Goal: Task Accomplishment & Management: Manage account settings

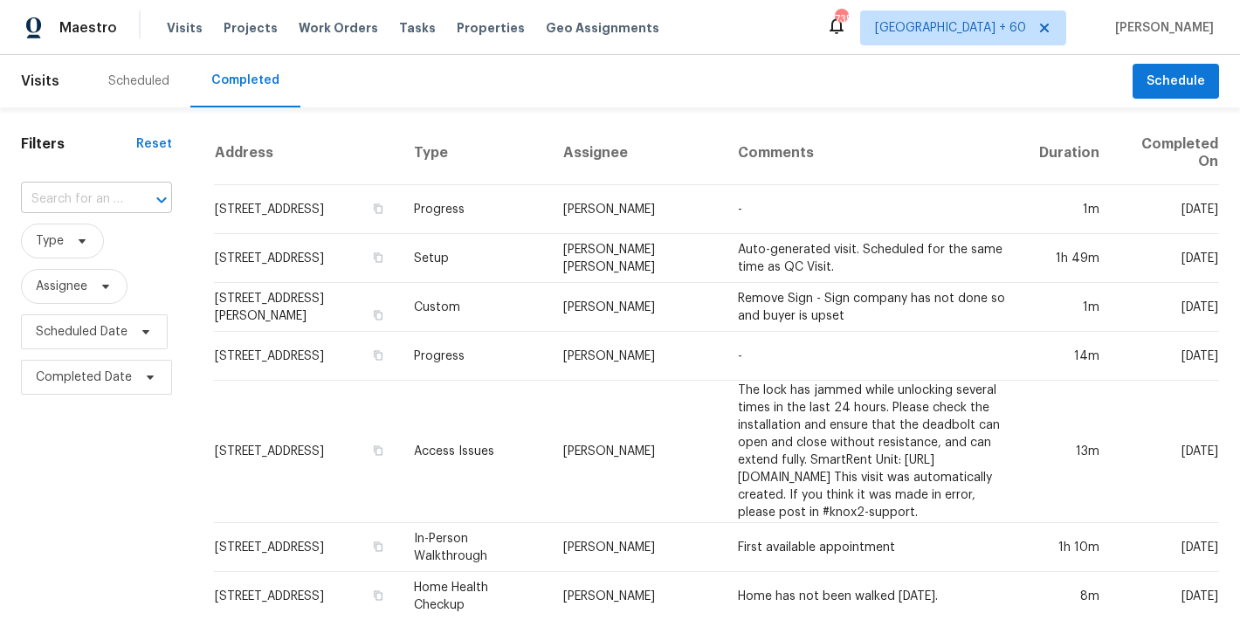
click at [86, 204] on input "text" at bounding box center [72, 199] width 102 height 27
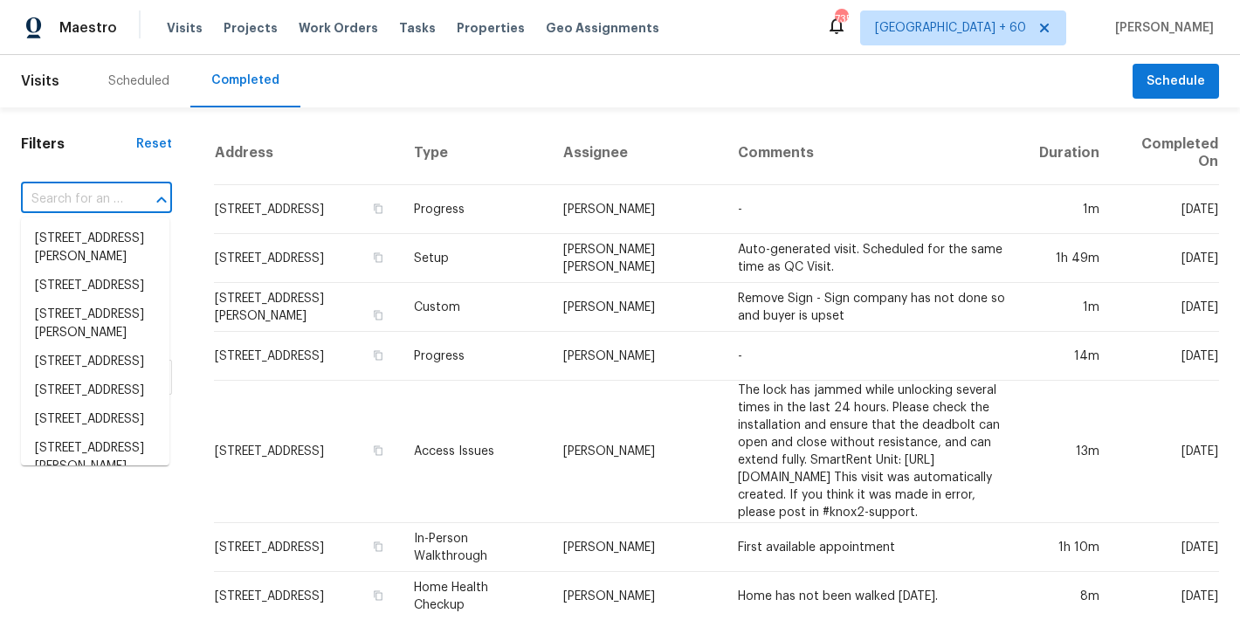
paste input "2007 Variations [GEOGRAPHIC_DATA][PERSON_NAME]"
type input "2007 Variations [GEOGRAPHIC_DATA][PERSON_NAME]"
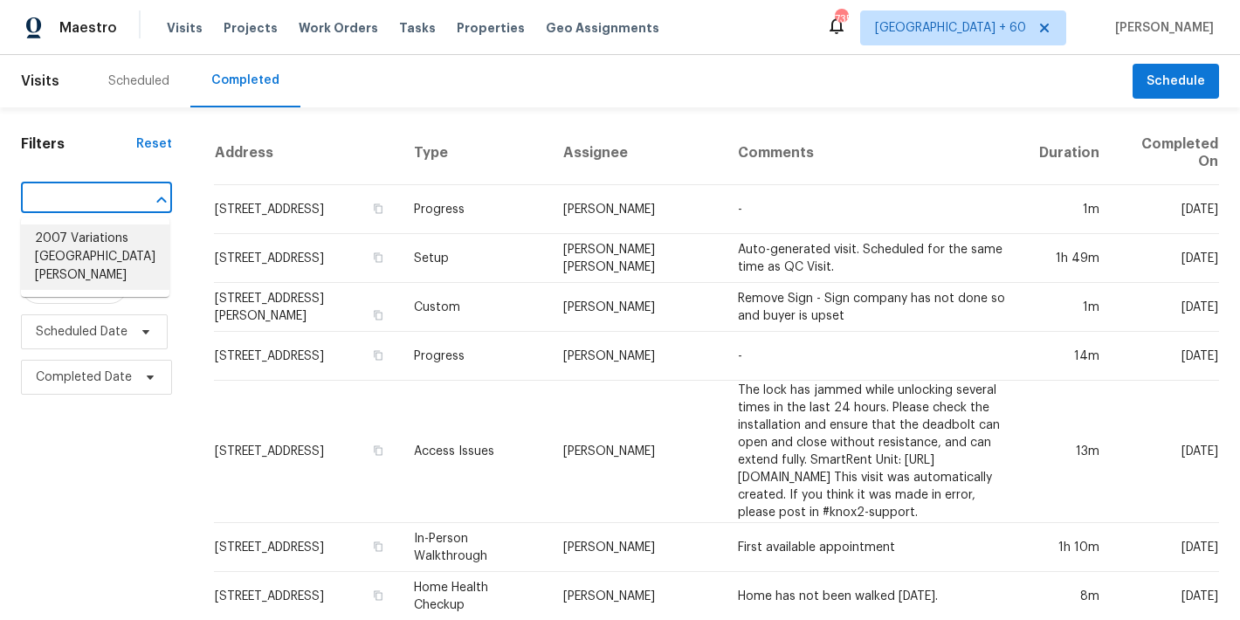
click at [91, 245] on li "2007 Variations [GEOGRAPHIC_DATA][PERSON_NAME]" at bounding box center [95, 257] width 148 height 66
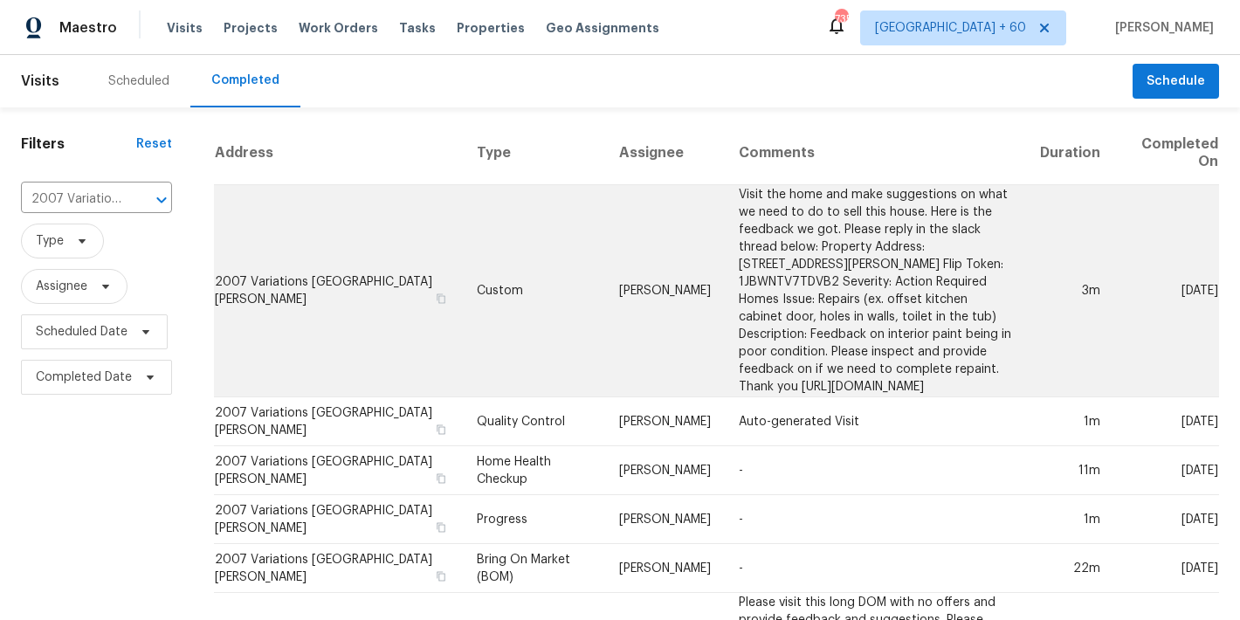
click at [238, 239] on td "2007 Variations [GEOGRAPHIC_DATA][PERSON_NAME]" at bounding box center [338, 291] width 249 height 212
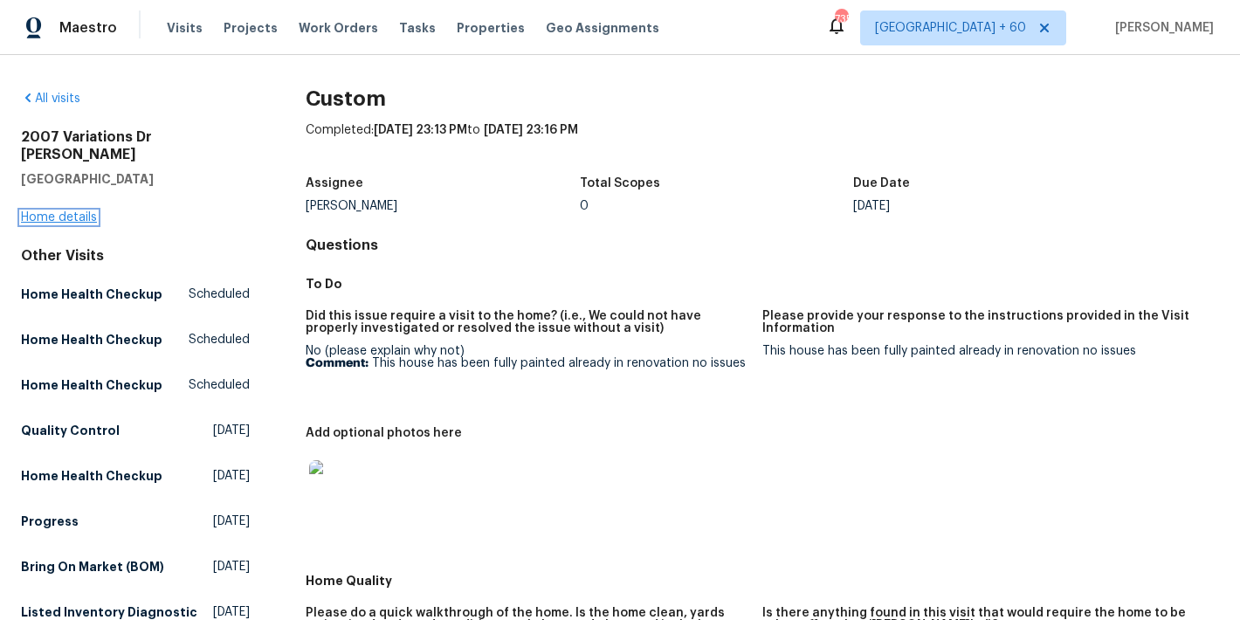
click at [48, 211] on link "Home details" at bounding box center [59, 217] width 76 height 12
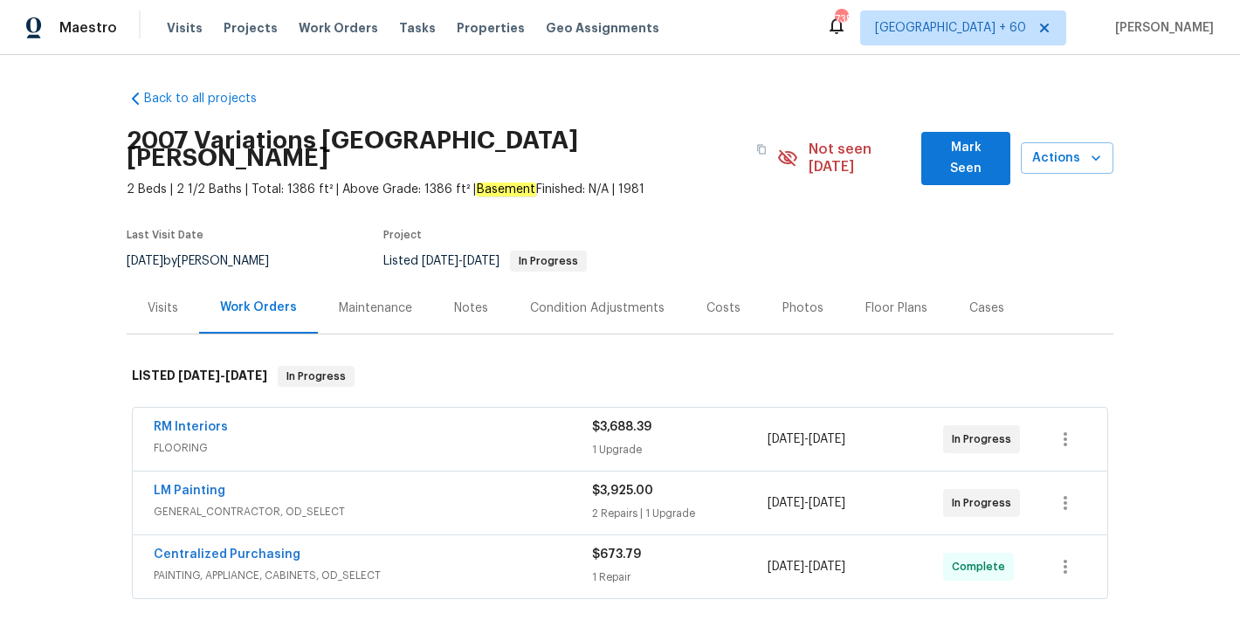
click at [944, 154] on span "Mark Seen" at bounding box center [965, 158] width 60 height 43
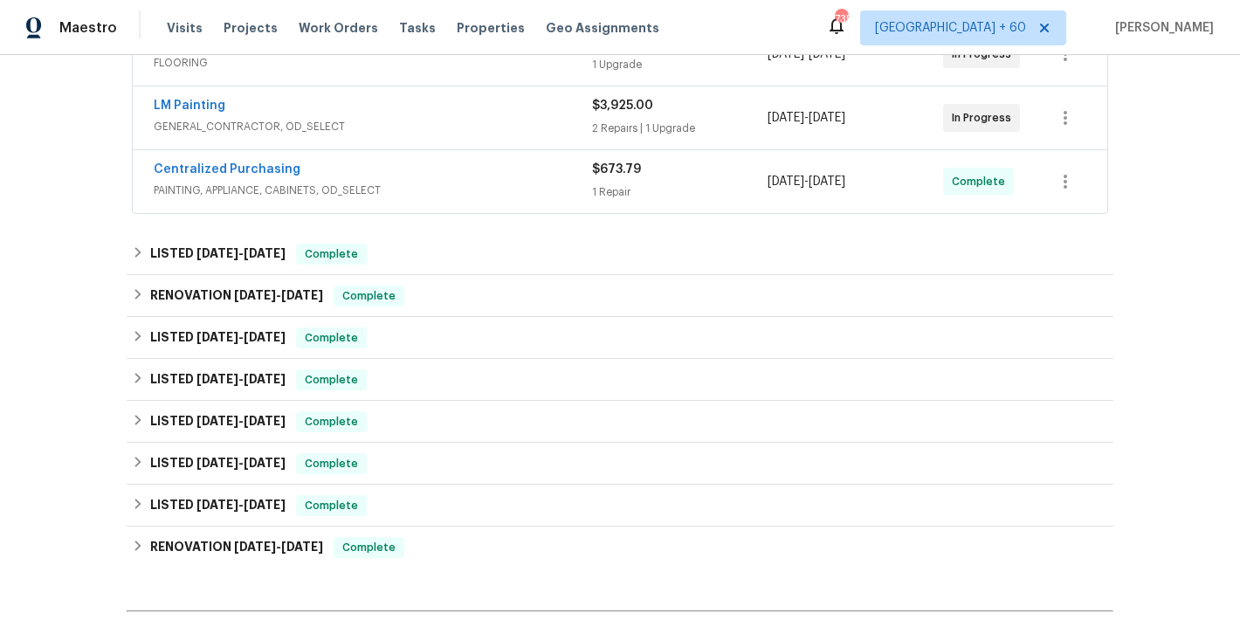
scroll to position [373, 0]
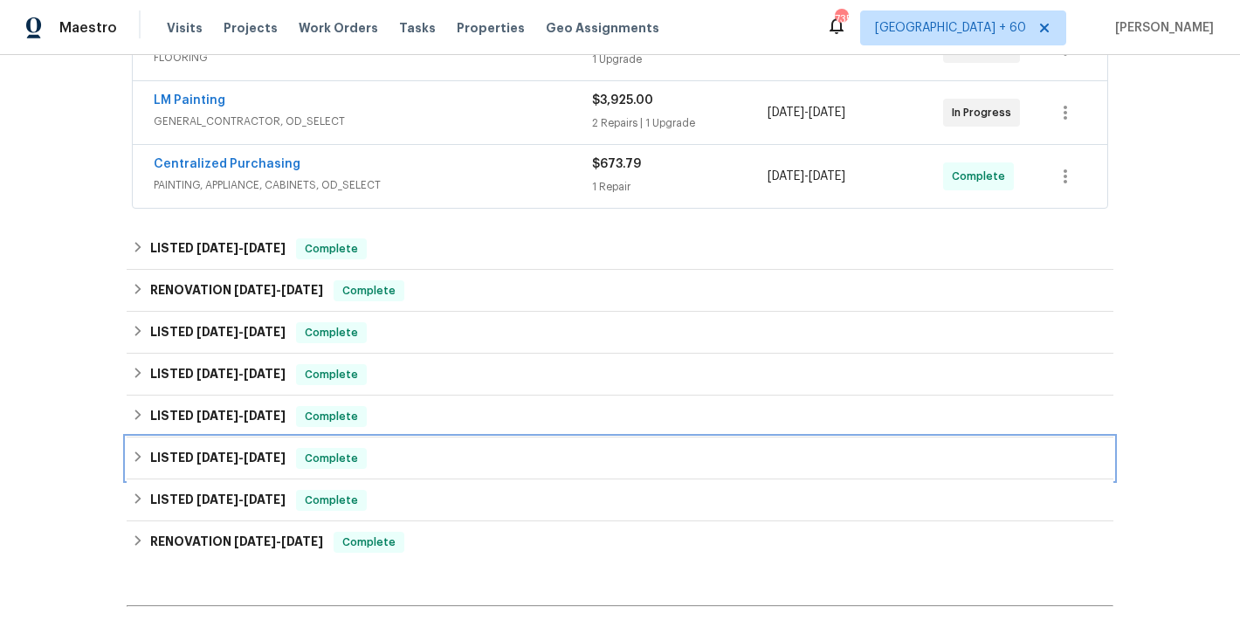
click at [387, 463] on div "LISTED [DATE] - [DATE] Complete" at bounding box center [620, 458] width 977 height 21
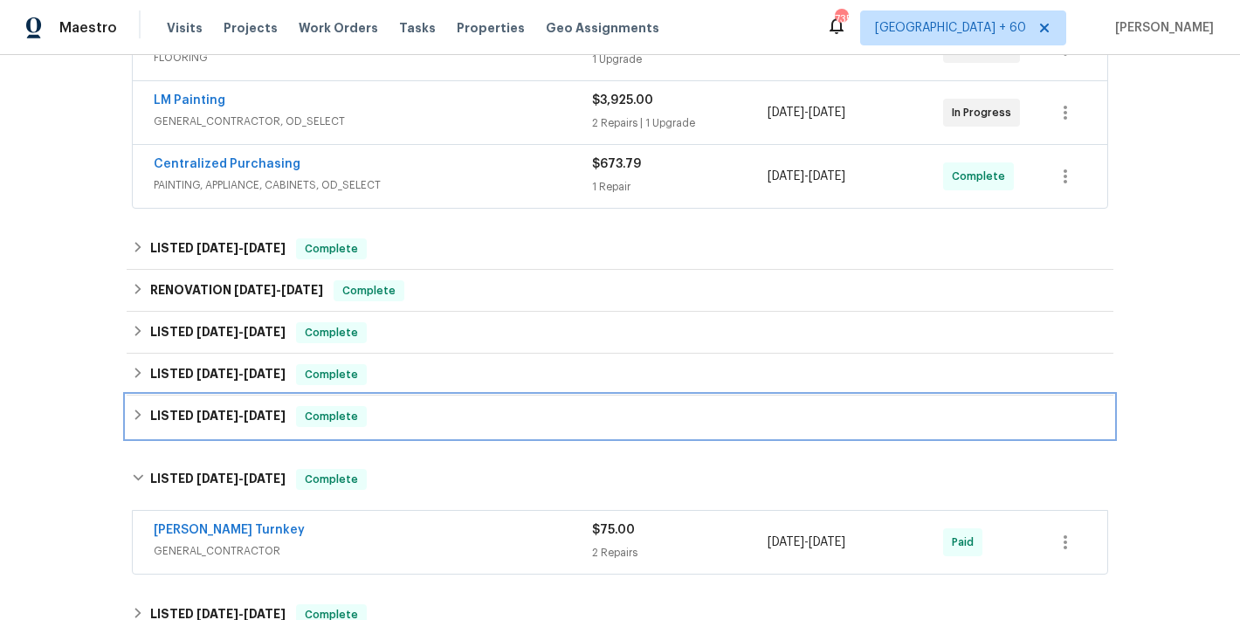
click at [383, 427] on div "LISTED [DATE] - [DATE] Complete" at bounding box center [620, 417] width 987 height 42
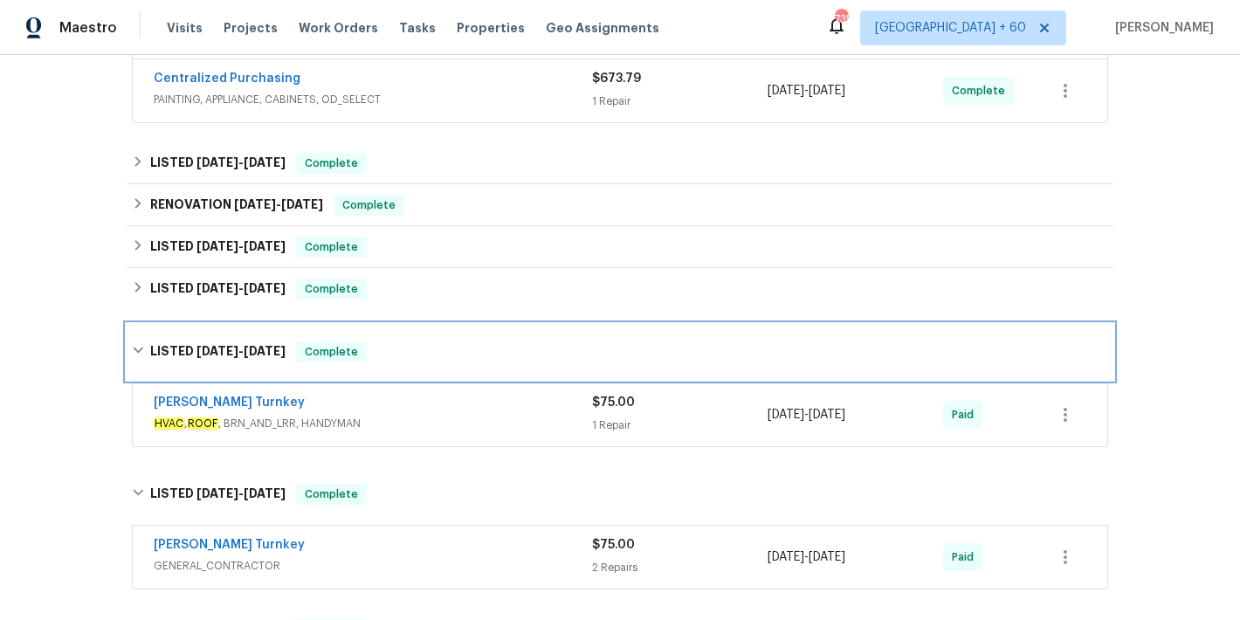
scroll to position [483, 0]
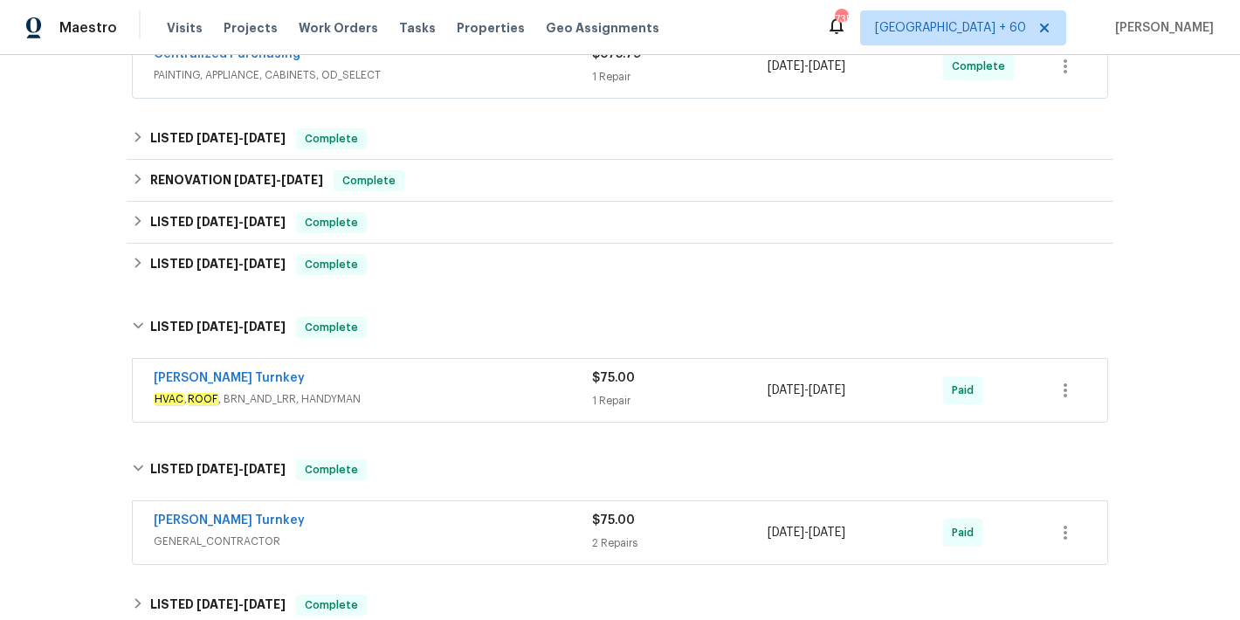
click at [479, 377] on div "[PERSON_NAME] Turnkey" at bounding box center [373, 379] width 438 height 21
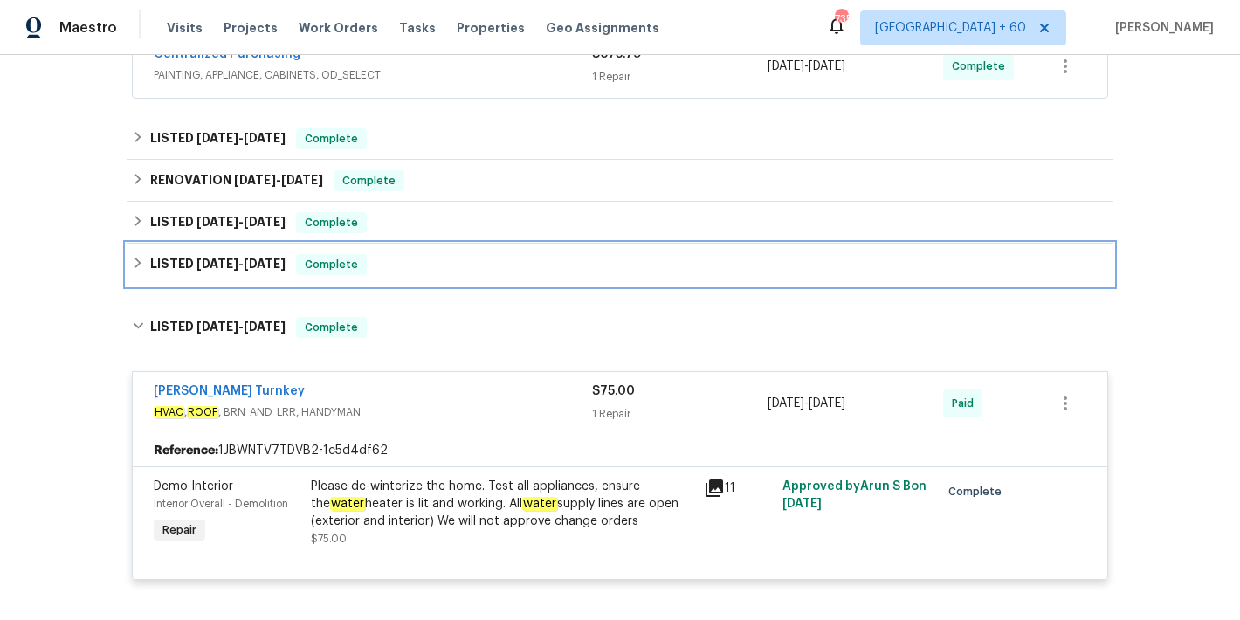
click at [418, 269] on div "LISTED [DATE] - [DATE] Complete" at bounding box center [620, 264] width 977 height 21
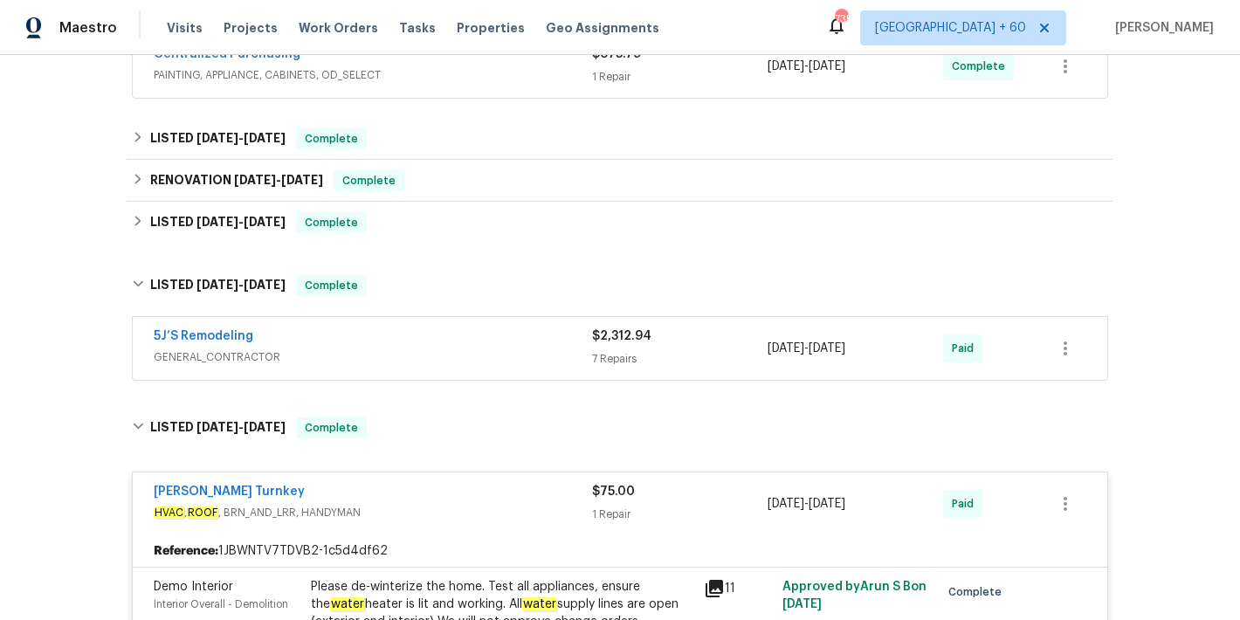
click at [479, 347] on div "5J’S Remodeling" at bounding box center [373, 338] width 438 height 21
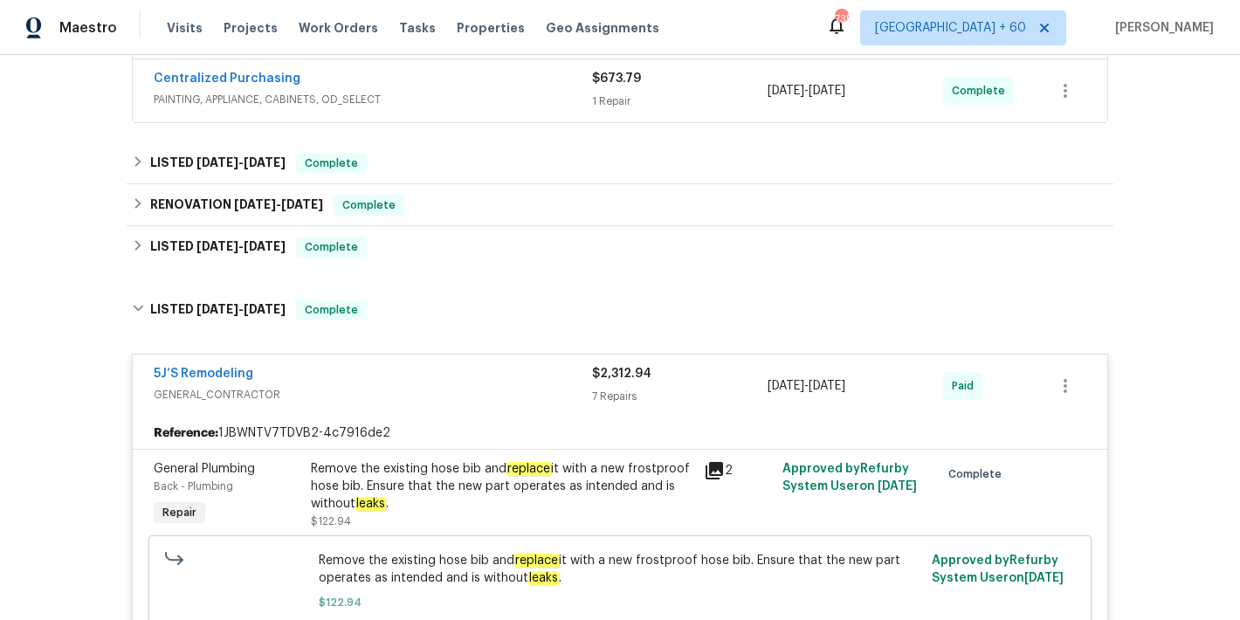
scroll to position [436, 0]
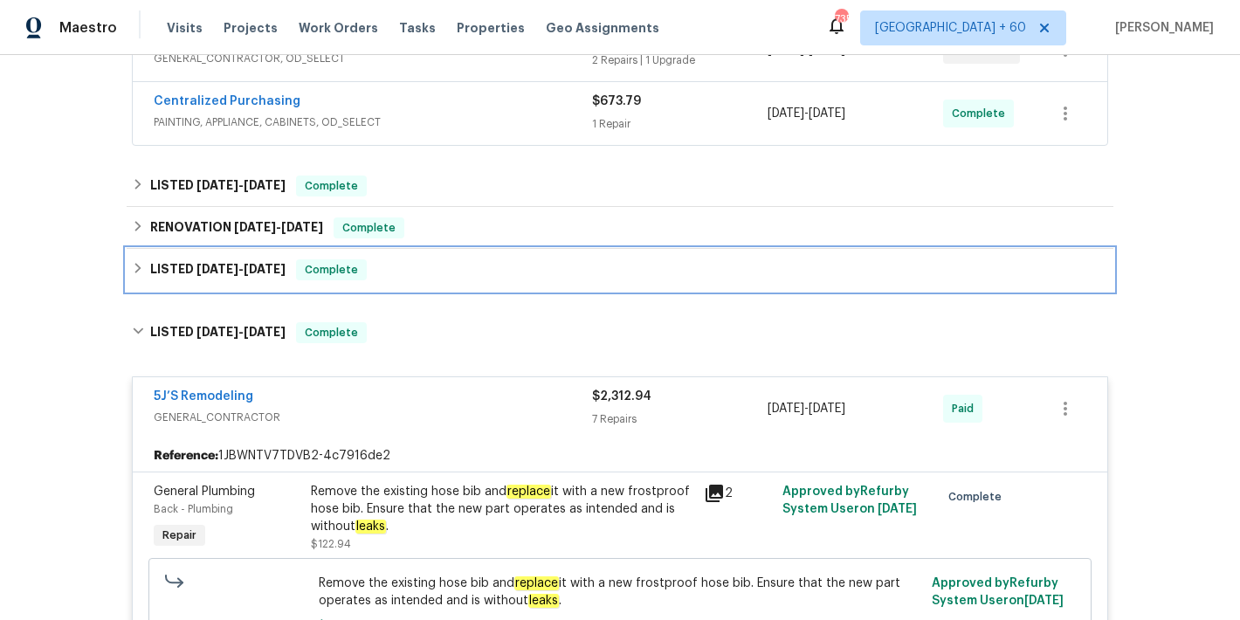
click at [436, 276] on div "LISTED [DATE] - [DATE] Complete" at bounding box center [620, 269] width 977 height 21
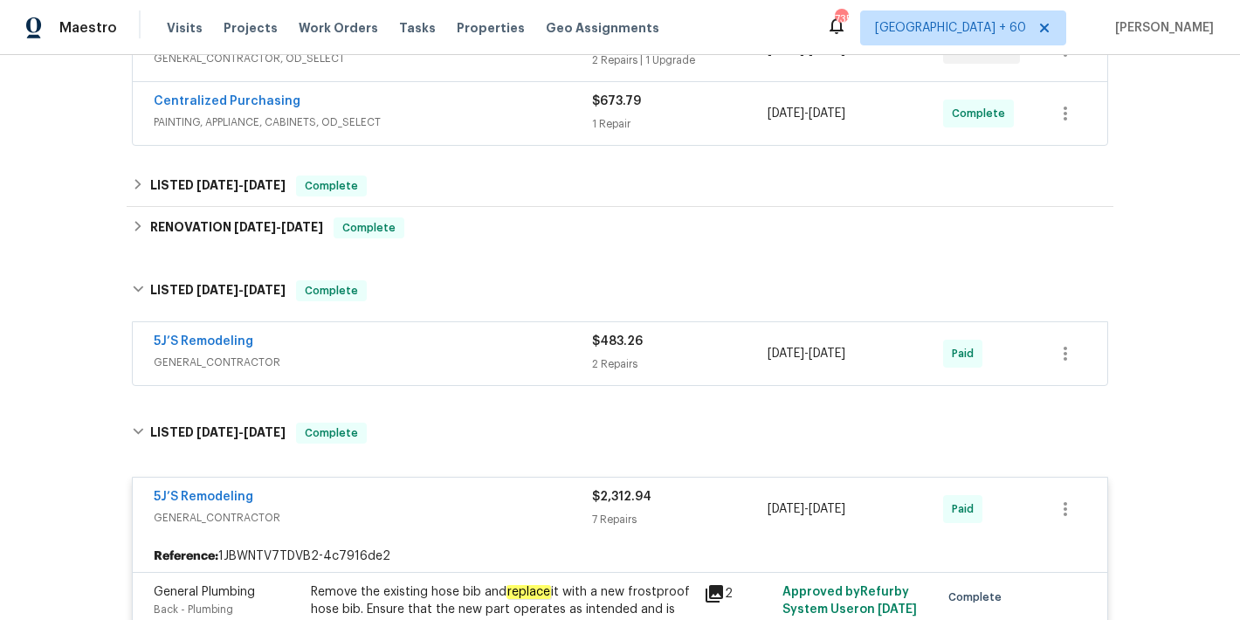
click at [510, 342] on div "5J’S Remodeling" at bounding box center [373, 343] width 438 height 21
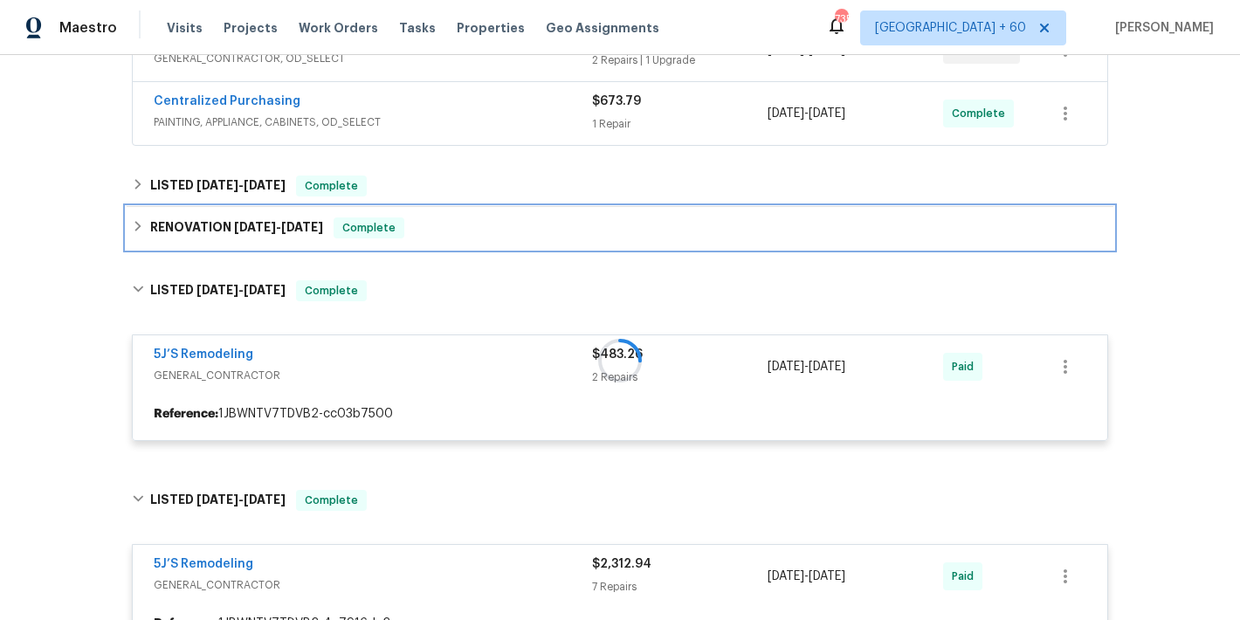
click at [461, 237] on div "RENOVATION [DATE] - [DATE] Complete" at bounding box center [620, 227] width 977 height 21
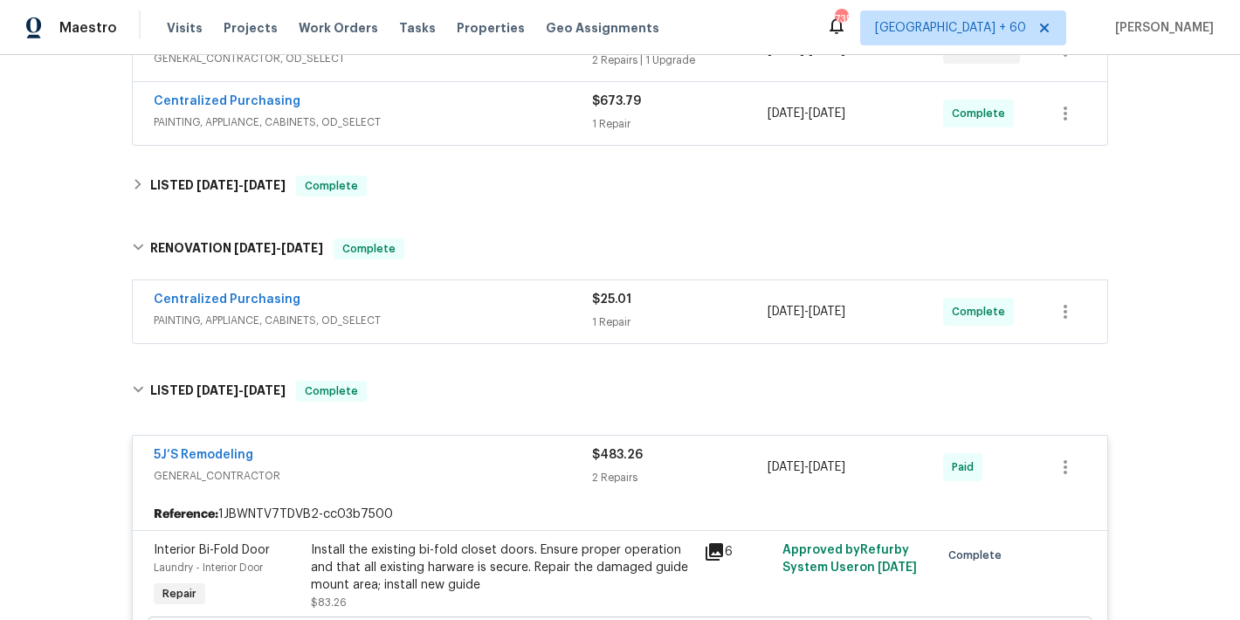
click at [546, 300] on div "Centralized Purchasing" at bounding box center [373, 301] width 438 height 21
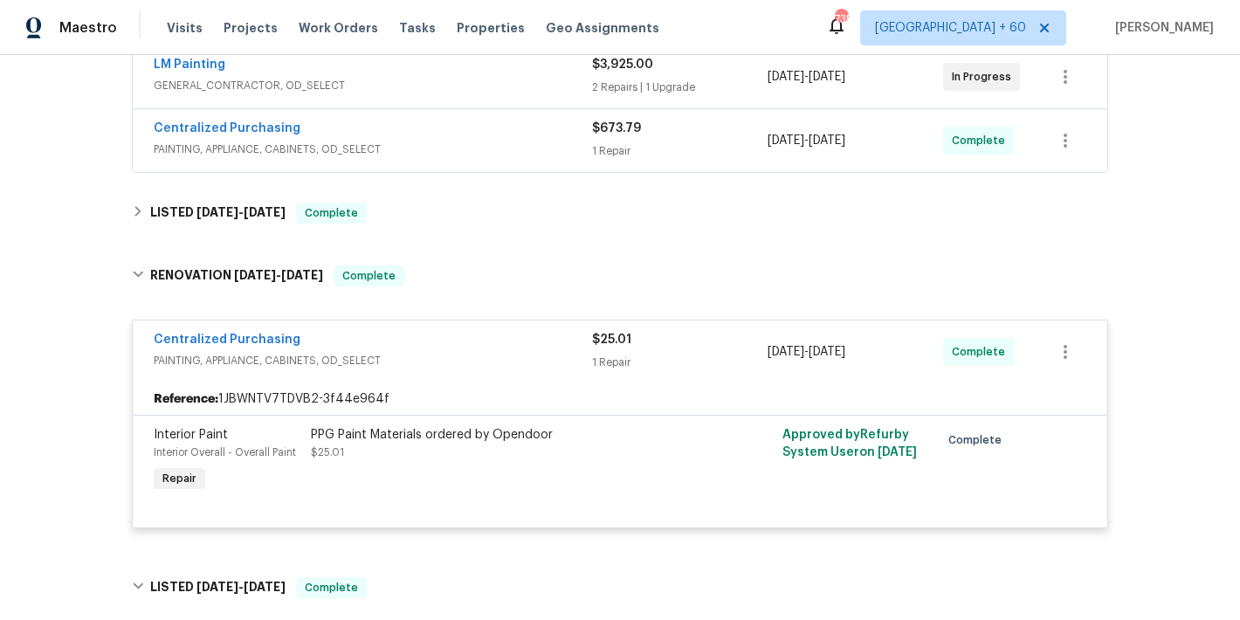
scroll to position [398, 0]
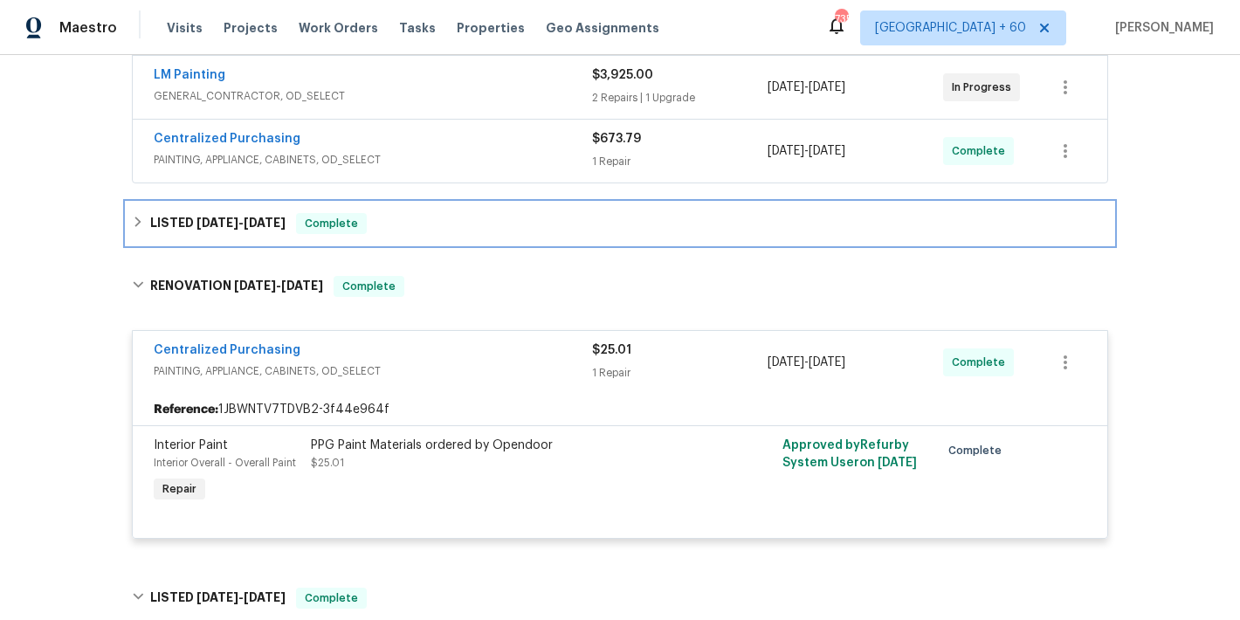
click at [507, 226] on div "LISTED [DATE] - [DATE] Complete" at bounding box center [620, 223] width 977 height 21
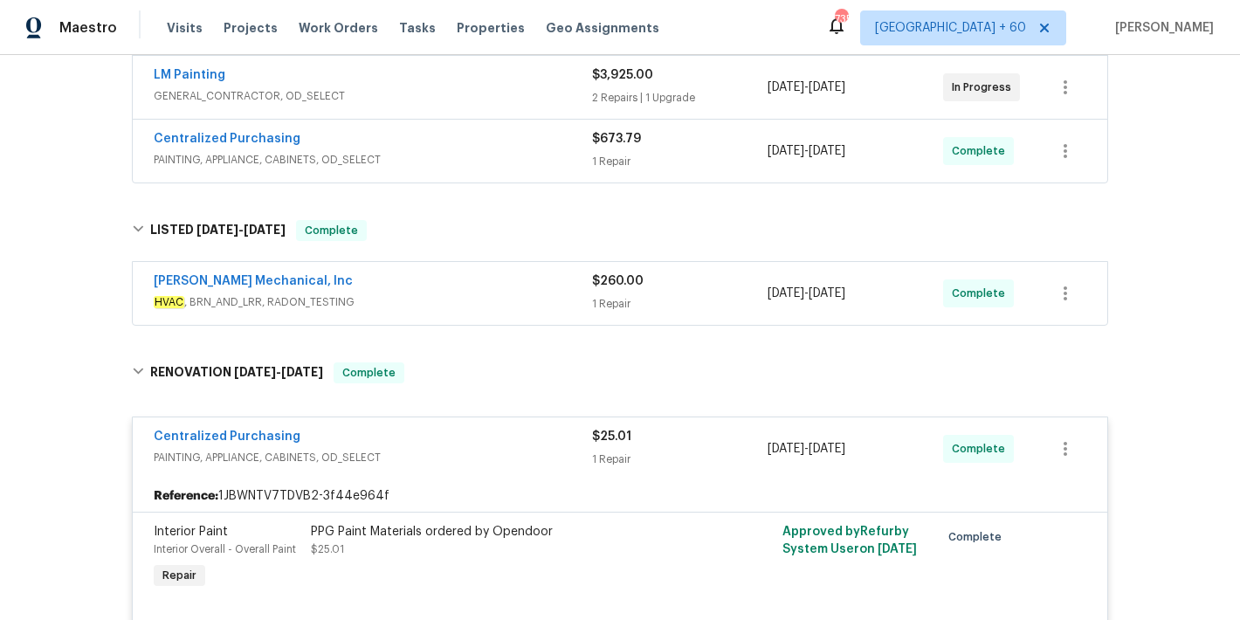
click at [545, 293] on span "HVAC , BRN_AND_LRR, RADON_TESTING" at bounding box center [373, 301] width 438 height 17
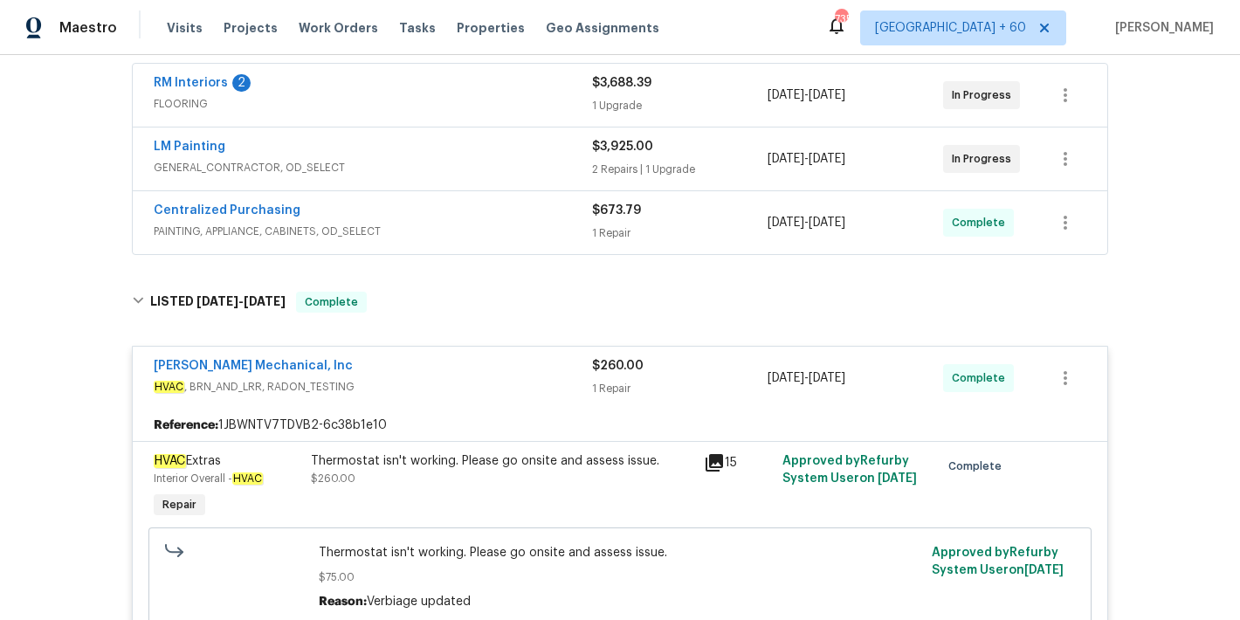
scroll to position [311, 0]
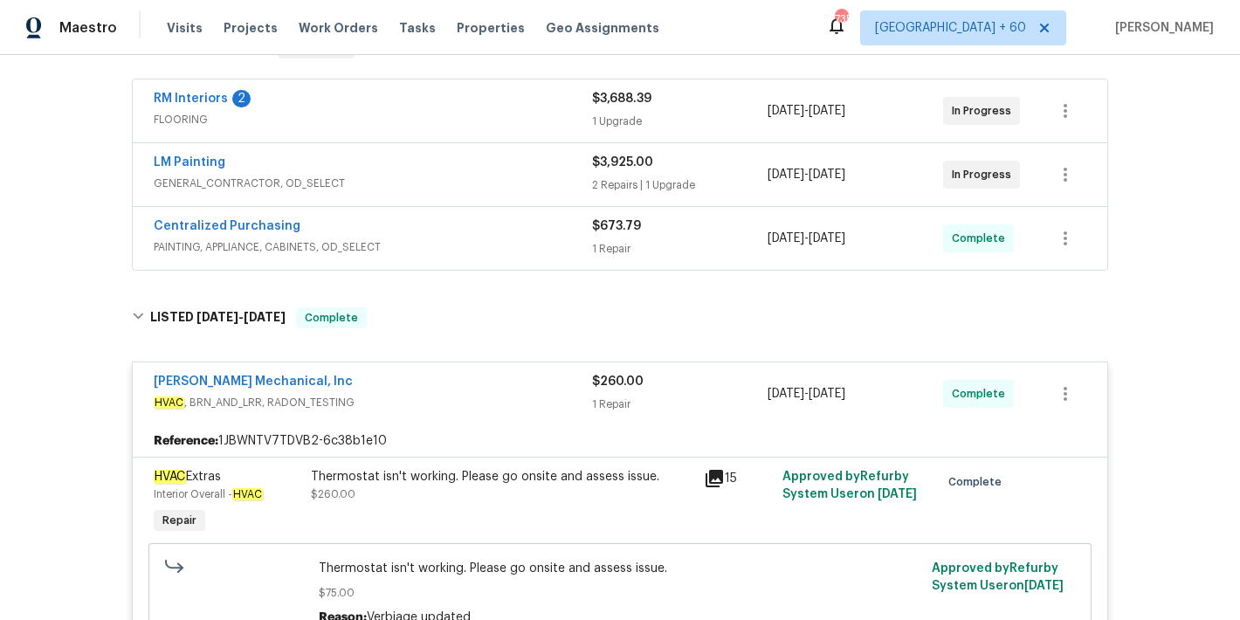
click at [549, 223] on div "Centralized Purchasing" at bounding box center [373, 227] width 438 height 21
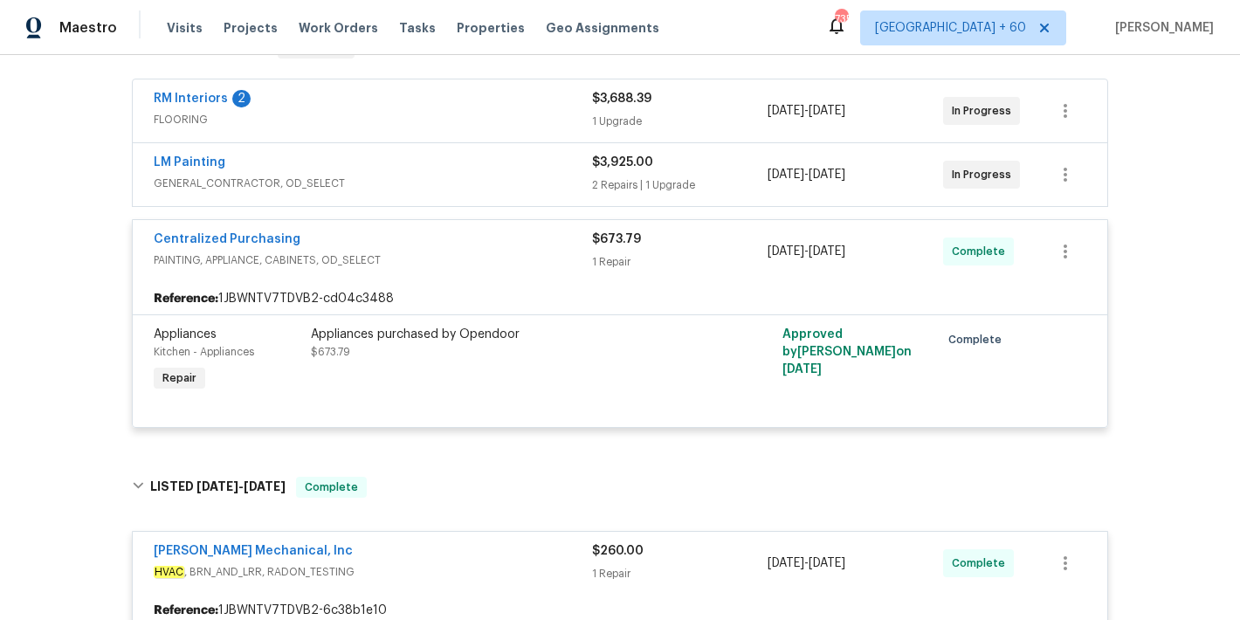
scroll to position [272, 0]
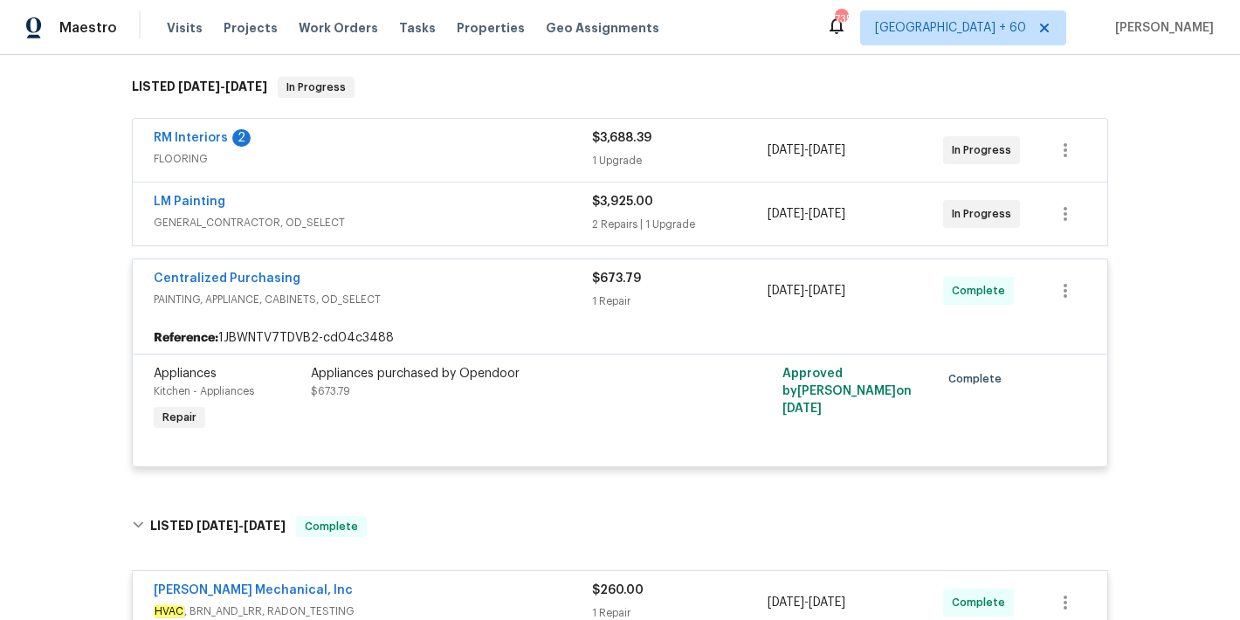
click at [527, 204] on div "LM Painting" at bounding box center [373, 203] width 438 height 21
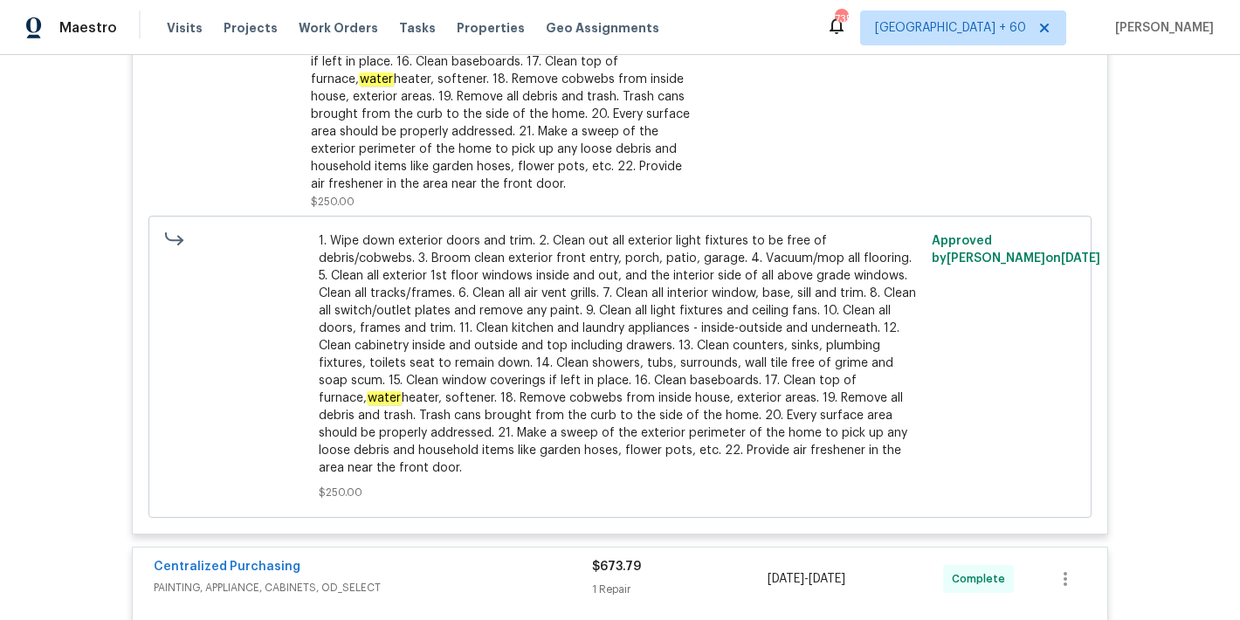
click at [1142, 273] on div "Back to all projects 2007 Variations [GEOGRAPHIC_DATA][PERSON_NAME] 2 Beds | 2 …" at bounding box center [620, 337] width 1240 height 565
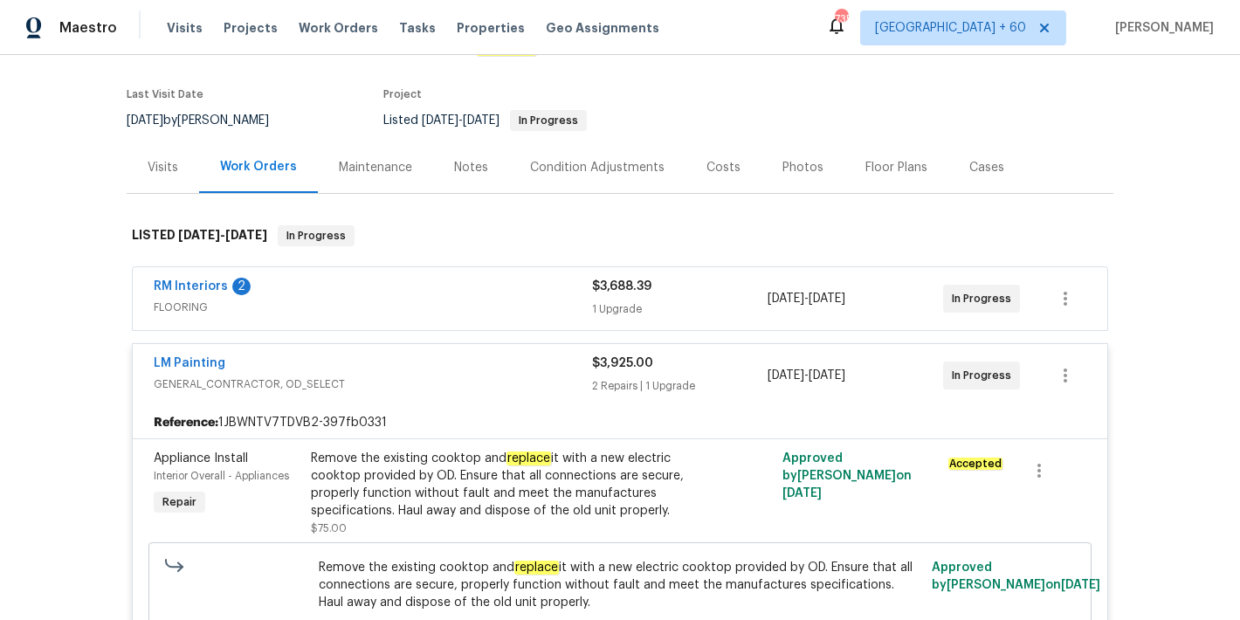
scroll to position [98, 0]
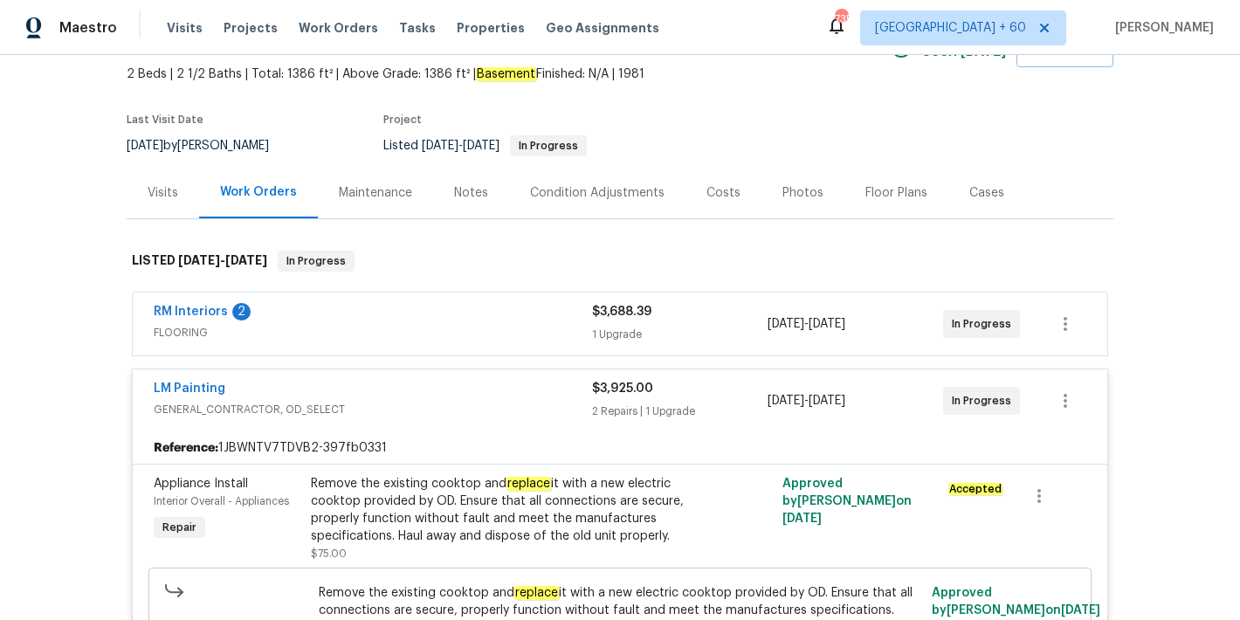
click at [534, 315] on div "RM Interiors 2" at bounding box center [373, 313] width 438 height 21
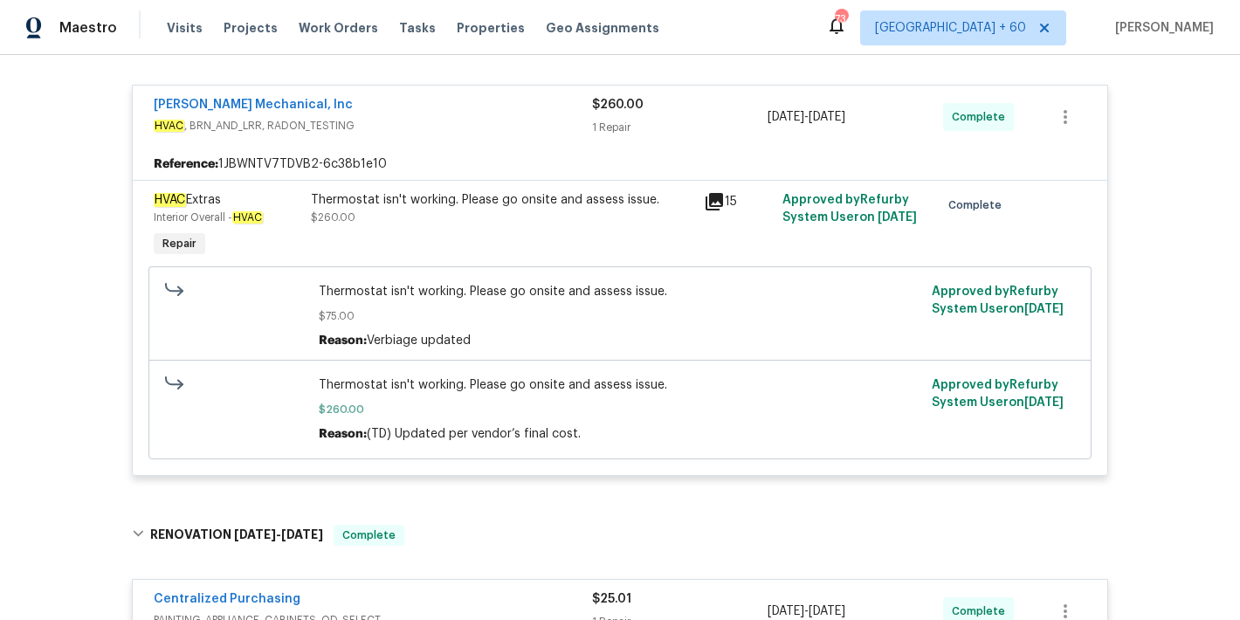
scroll to position [2378, 0]
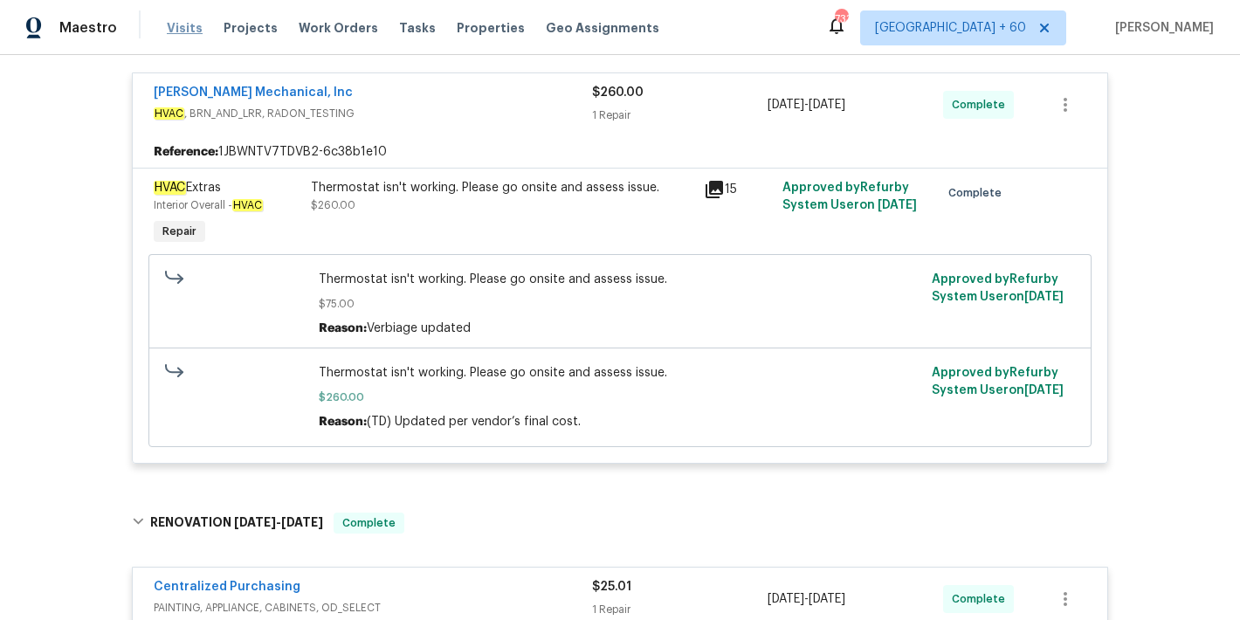
click at [183, 33] on span "Visits" at bounding box center [185, 27] width 36 height 17
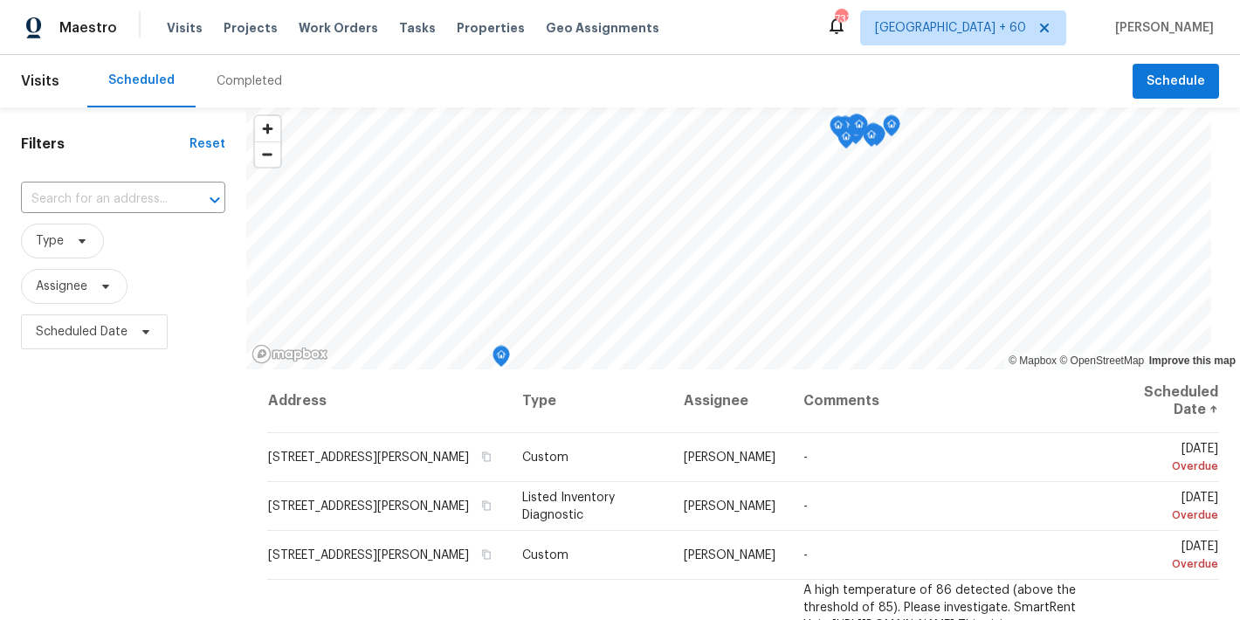
click at [257, 86] on div "Completed" at bounding box center [250, 80] width 66 height 17
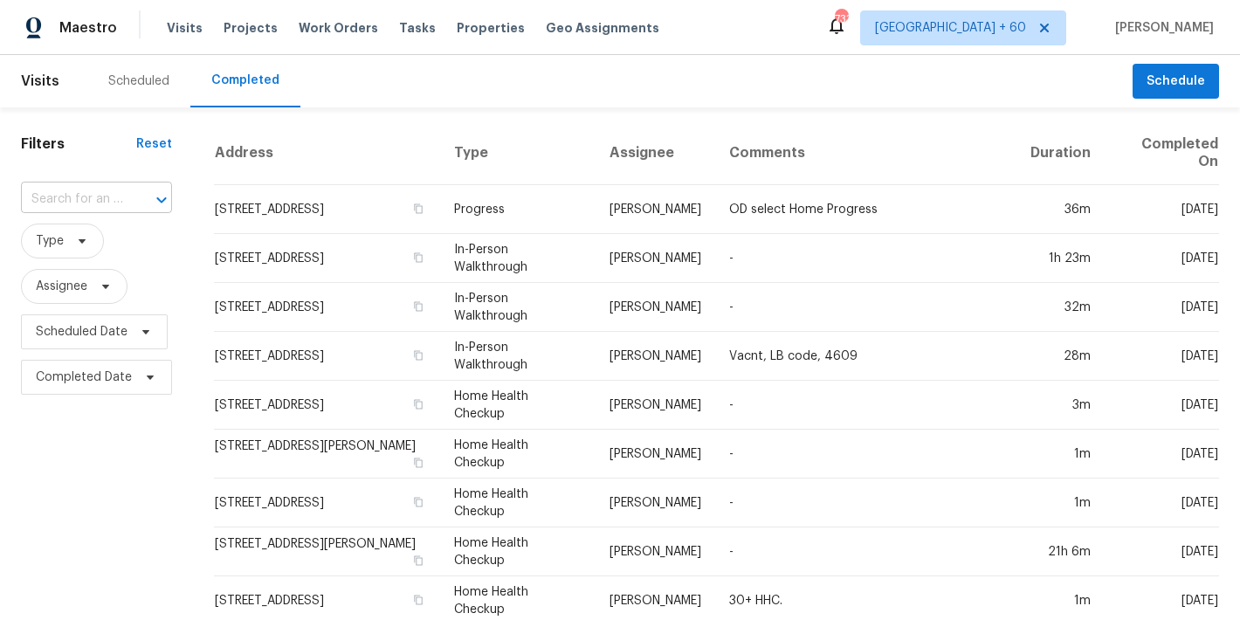
click at [107, 192] on input "text" at bounding box center [72, 199] width 102 height 27
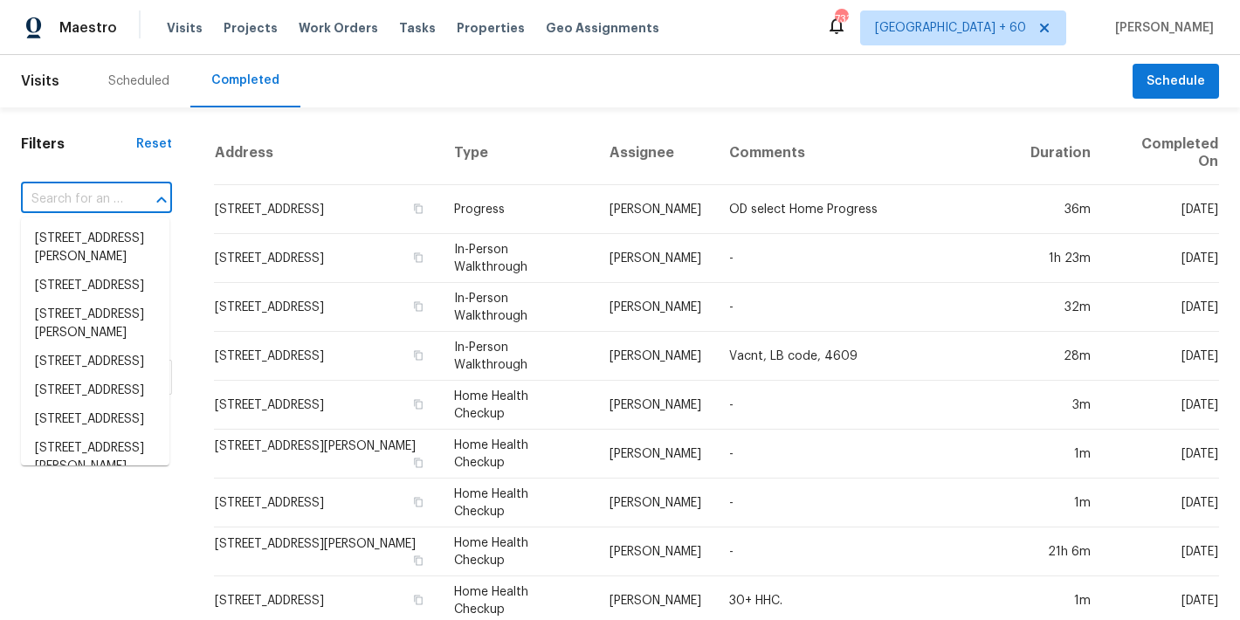
paste input "[STREET_ADDRESS][PERSON_NAME]"
type input "[STREET_ADDRESS][PERSON_NAME]"
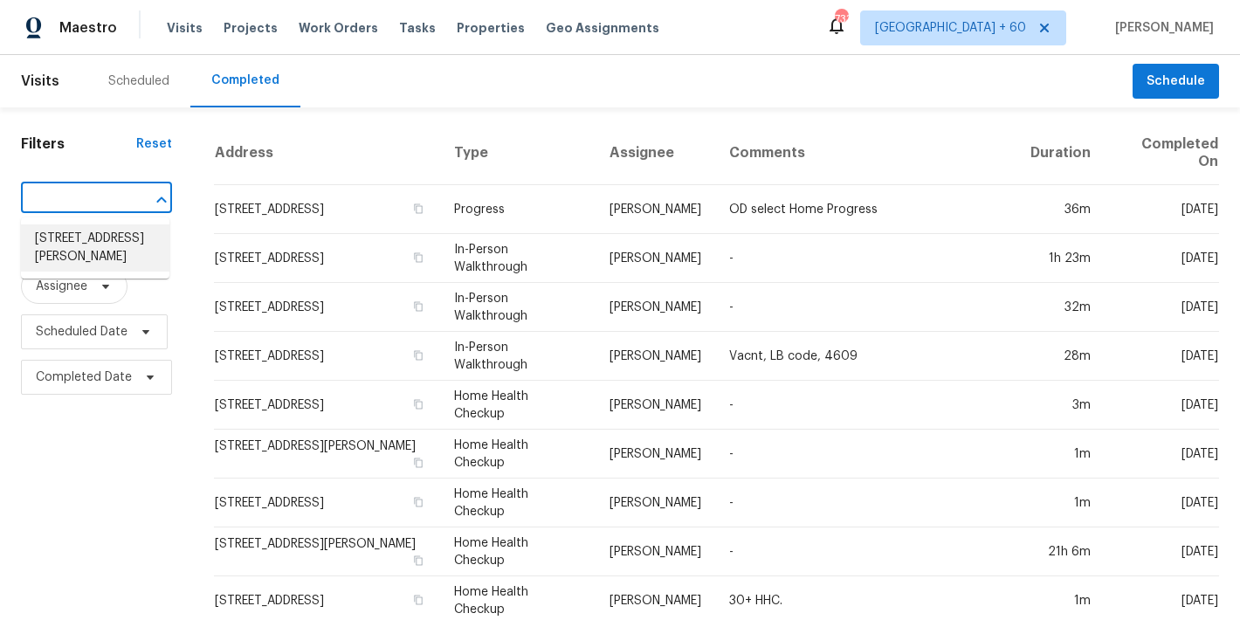
click at [93, 249] on li "[STREET_ADDRESS][PERSON_NAME]" at bounding box center [95, 247] width 148 height 47
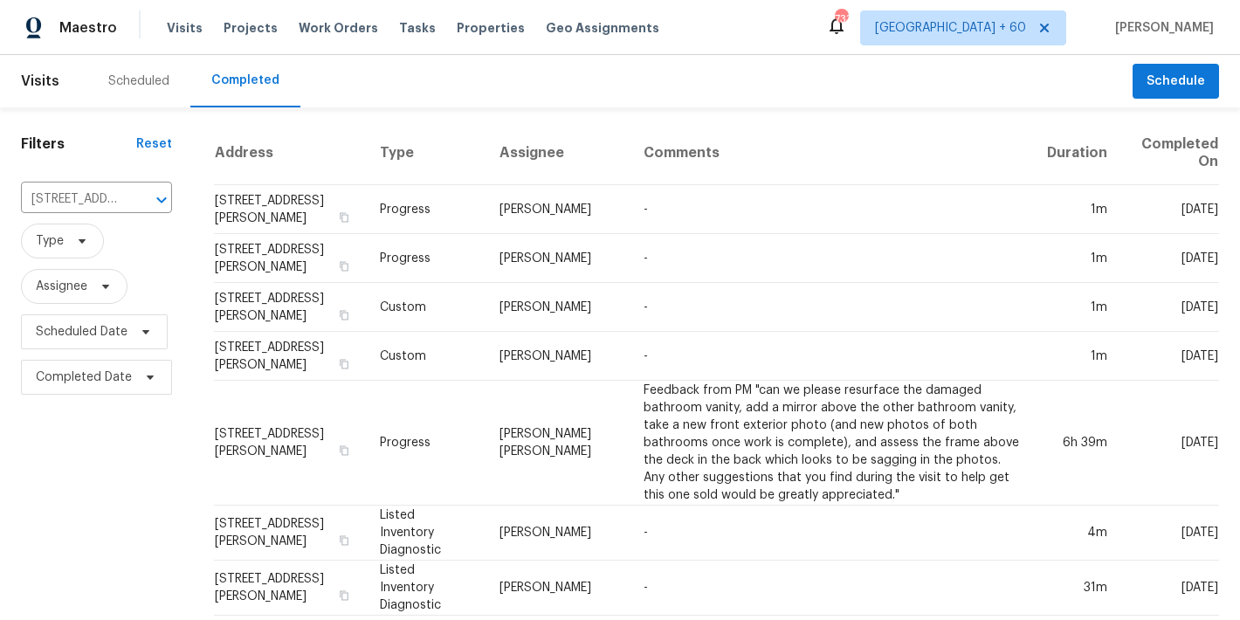
click at [591, 81] on div "Scheduled Completed" at bounding box center [610, 81] width 1046 height 52
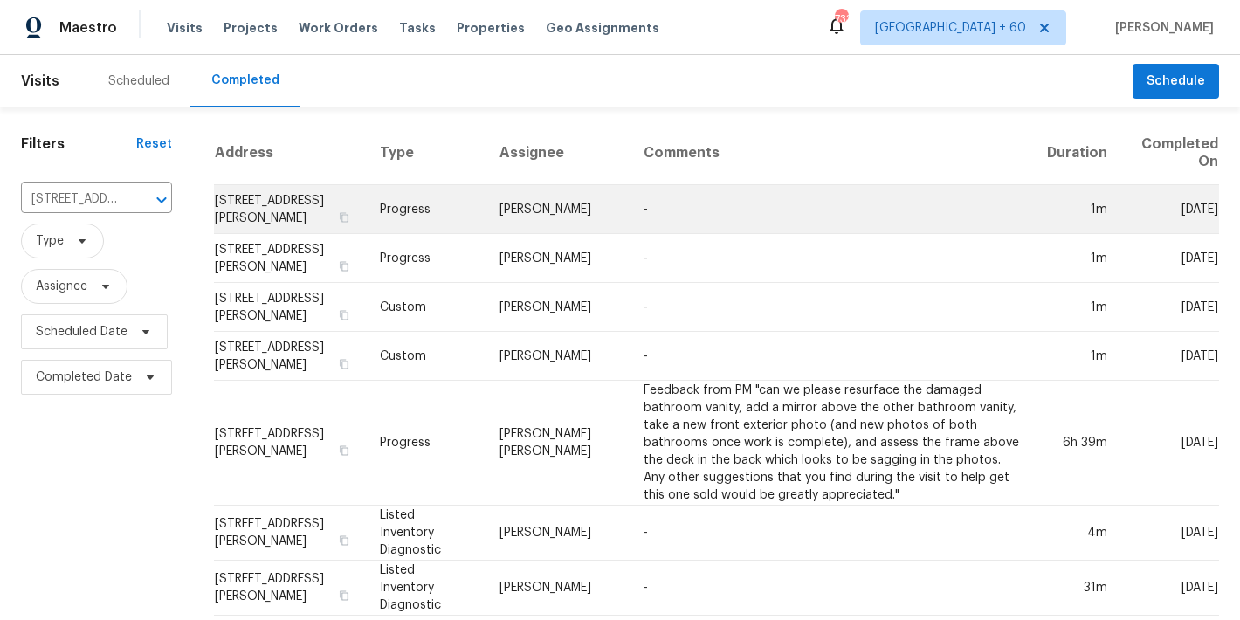
click at [259, 224] on td "[STREET_ADDRESS][PERSON_NAME]" at bounding box center [290, 209] width 152 height 49
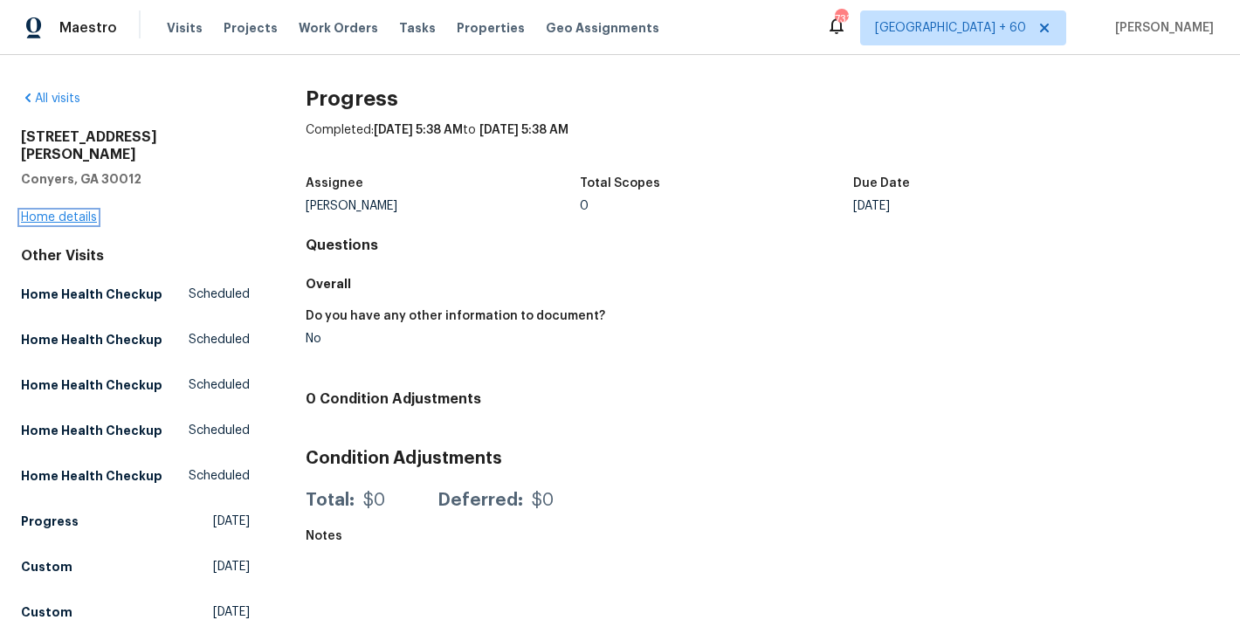
click at [69, 211] on link "Home details" at bounding box center [59, 217] width 76 height 12
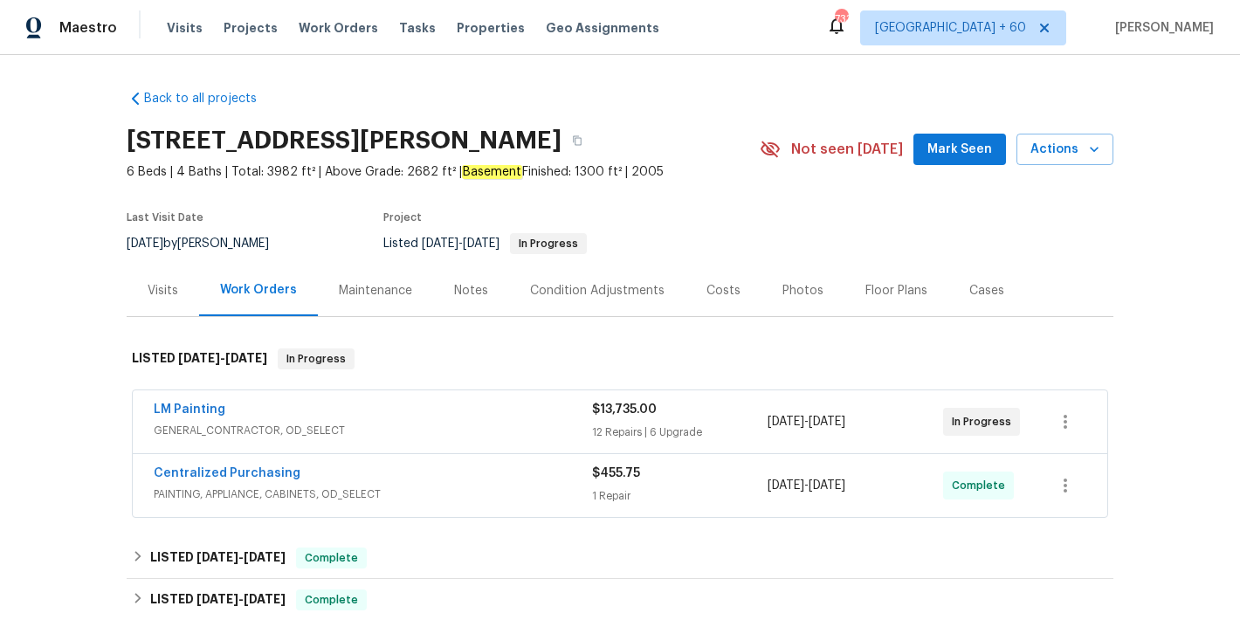
click at [942, 154] on span "Mark Seen" at bounding box center [960, 150] width 65 height 22
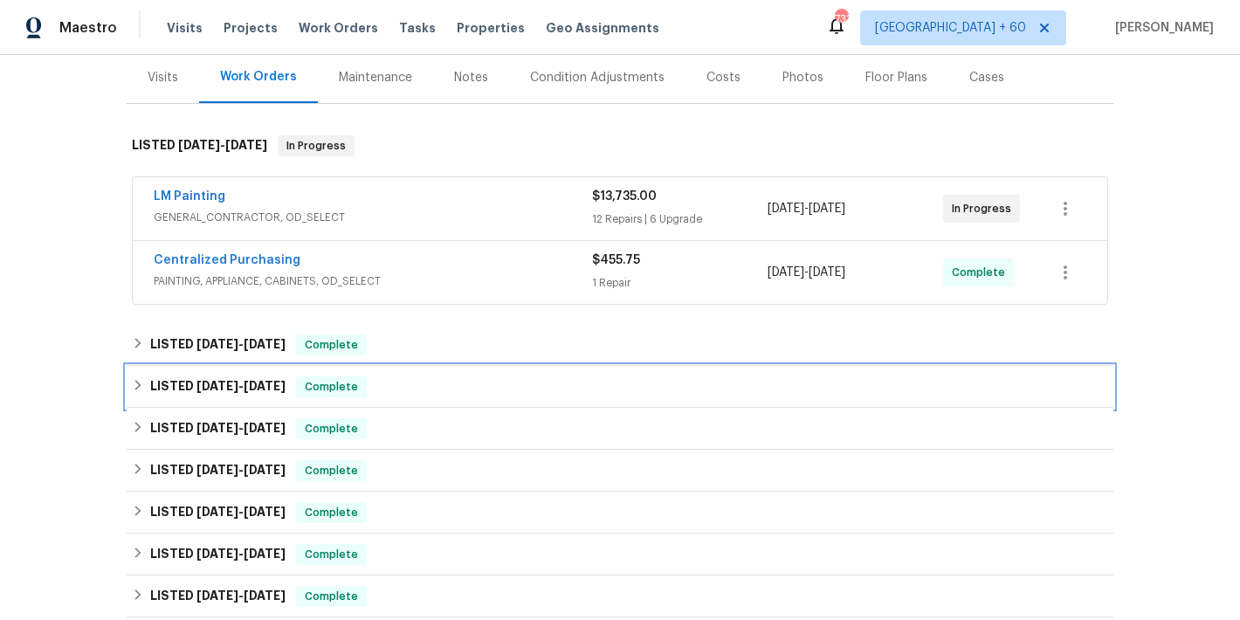
click at [388, 383] on div "LISTED [DATE] - [DATE] Complete" at bounding box center [620, 386] width 977 height 21
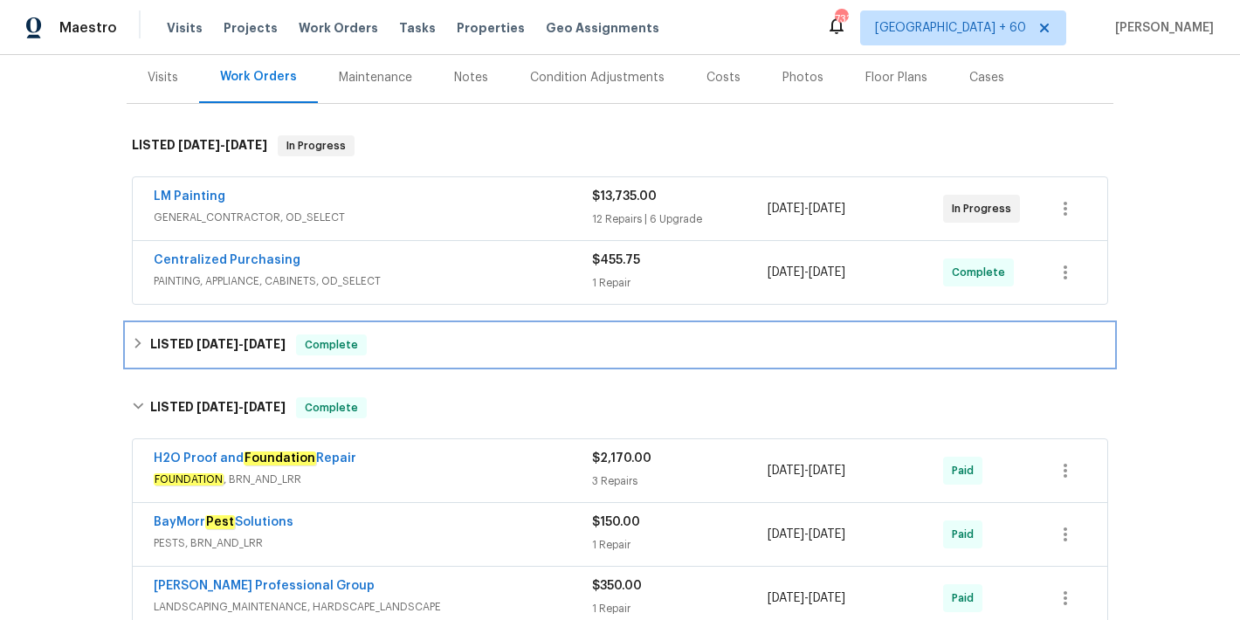
click at [401, 357] on div "LISTED [DATE] - [DATE] Complete" at bounding box center [620, 345] width 987 height 42
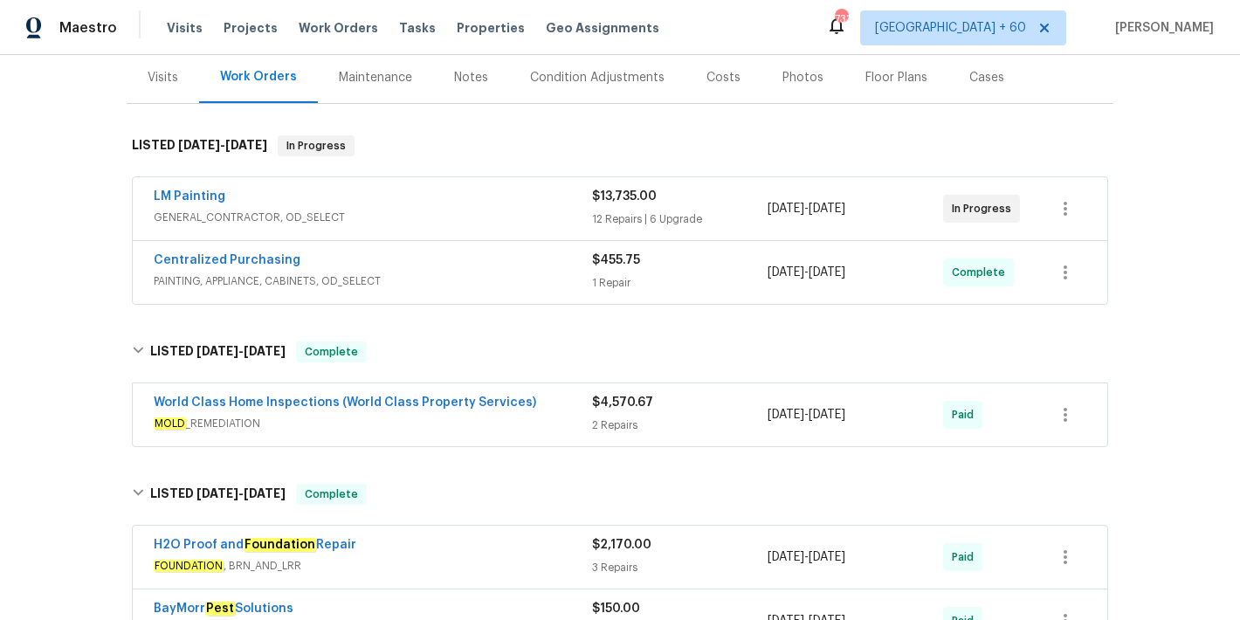
click at [554, 264] on div "Centralized Purchasing" at bounding box center [373, 262] width 438 height 21
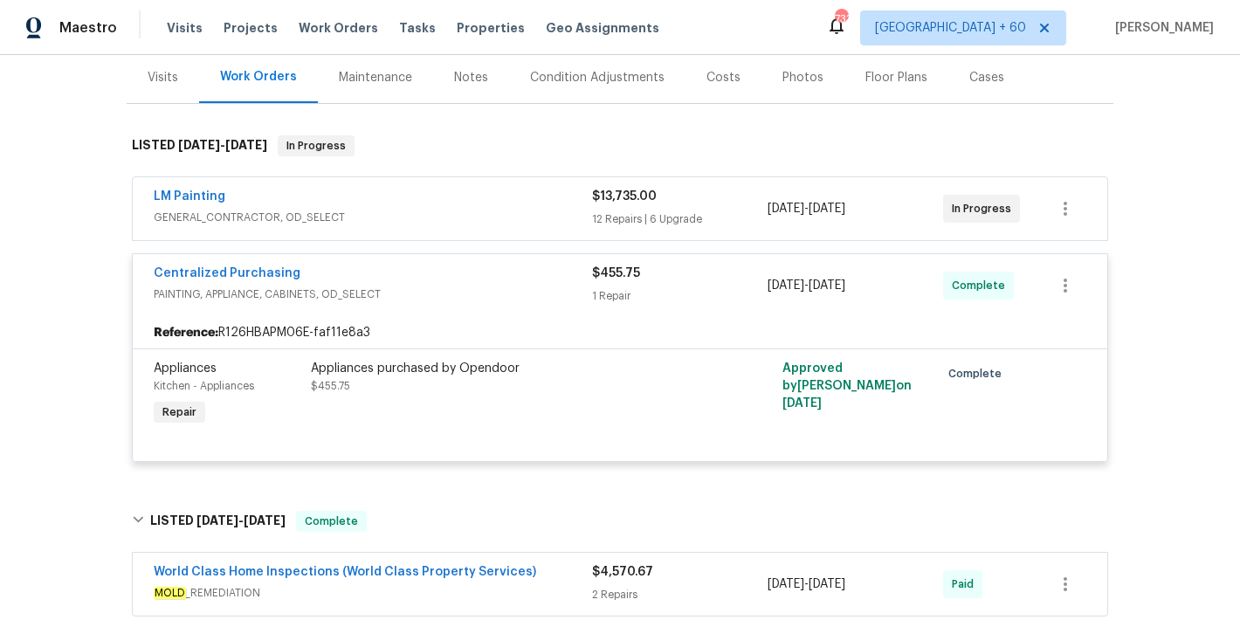
click at [538, 203] on div "LM Painting" at bounding box center [373, 198] width 438 height 21
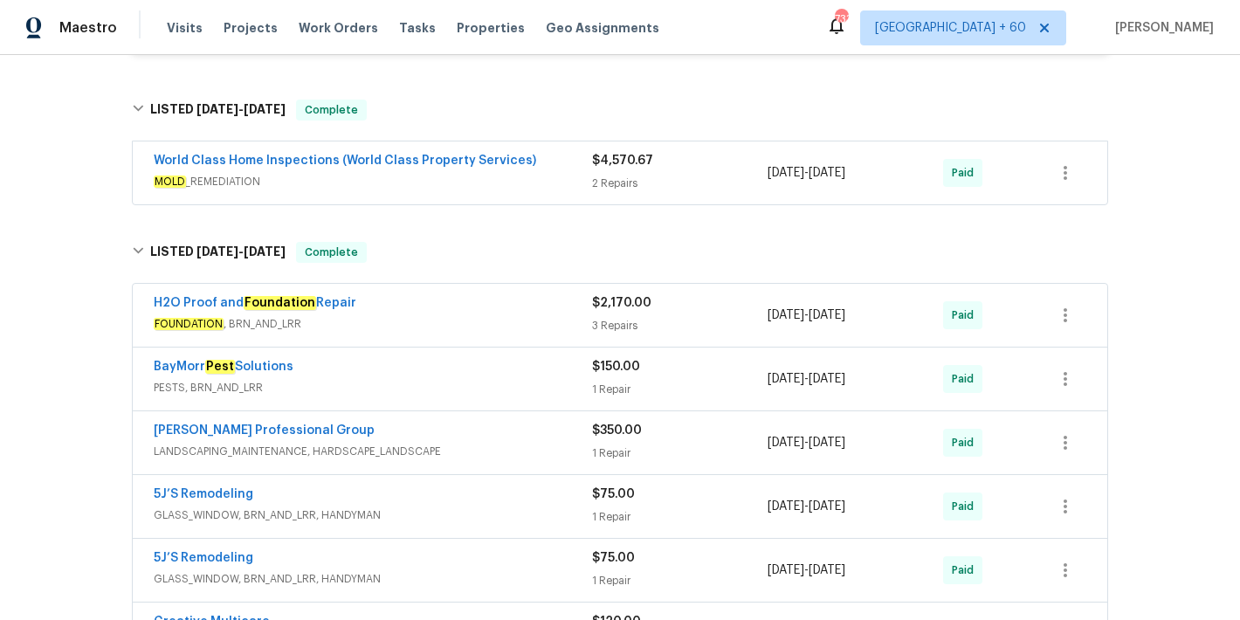
scroll to position [3696, 0]
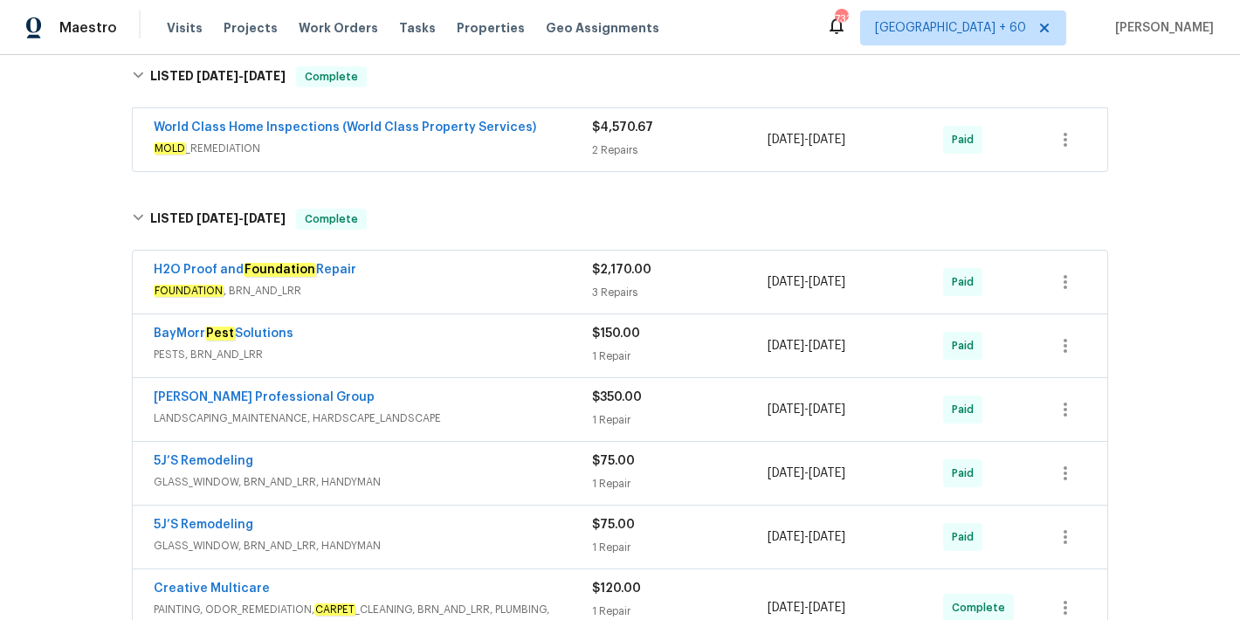
click at [537, 140] on div "World Class Home Inspections (World Class Property Services)" at bounding box center [373, 129] width 438 height 21
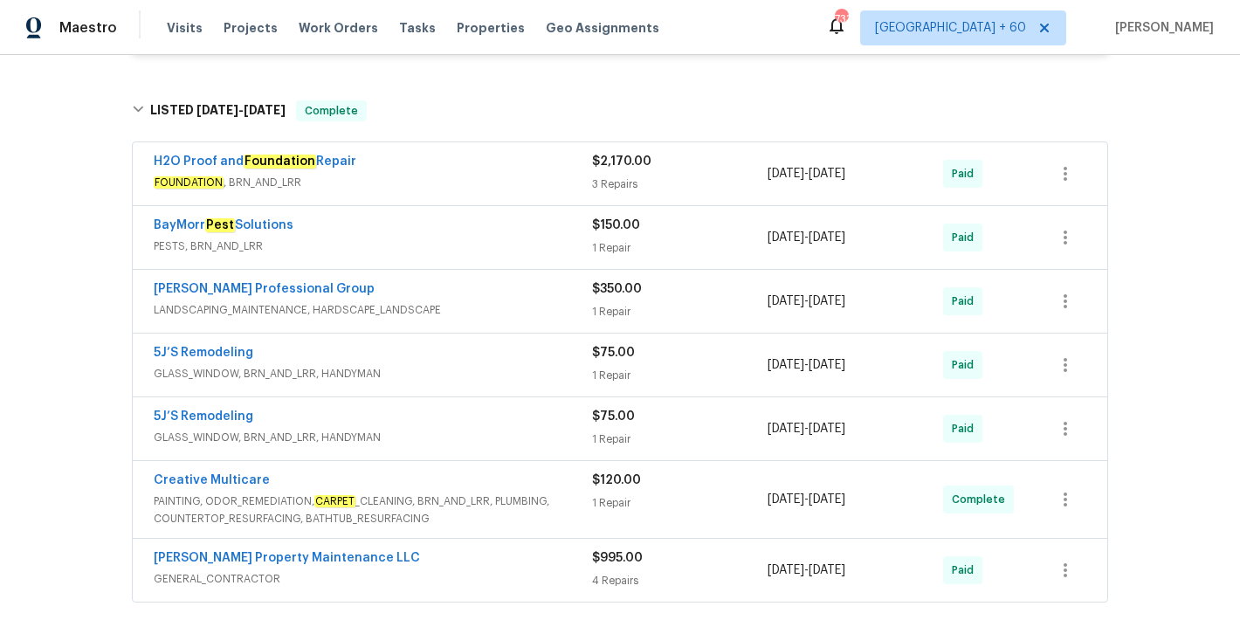
scroll to position [4109, 0]
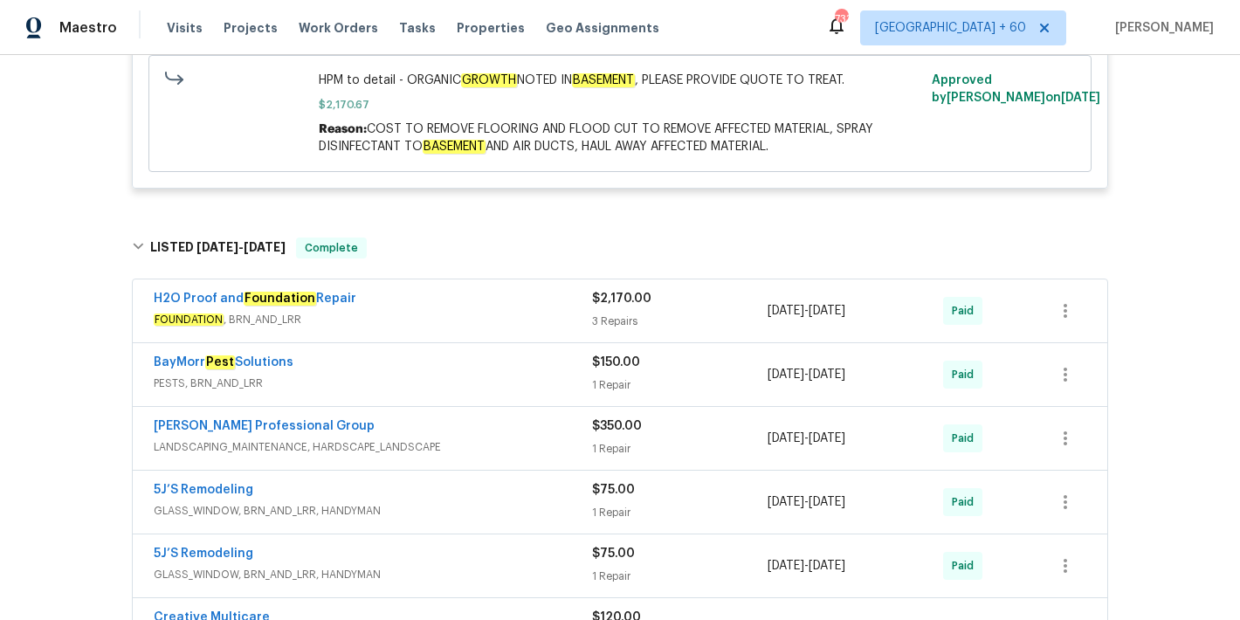
click at [1137, 319] on div "Back to all projects [STREET_ADDRESS][PERSON_NAME] 6 Beds | 4 Baths | Total: 39…" at bounding box center [620, 337] width 1240 height 565
click at [473, 311] on div "H2O Proof and Foundation Repair" at bounding box center [373, 300] width 438 height 21
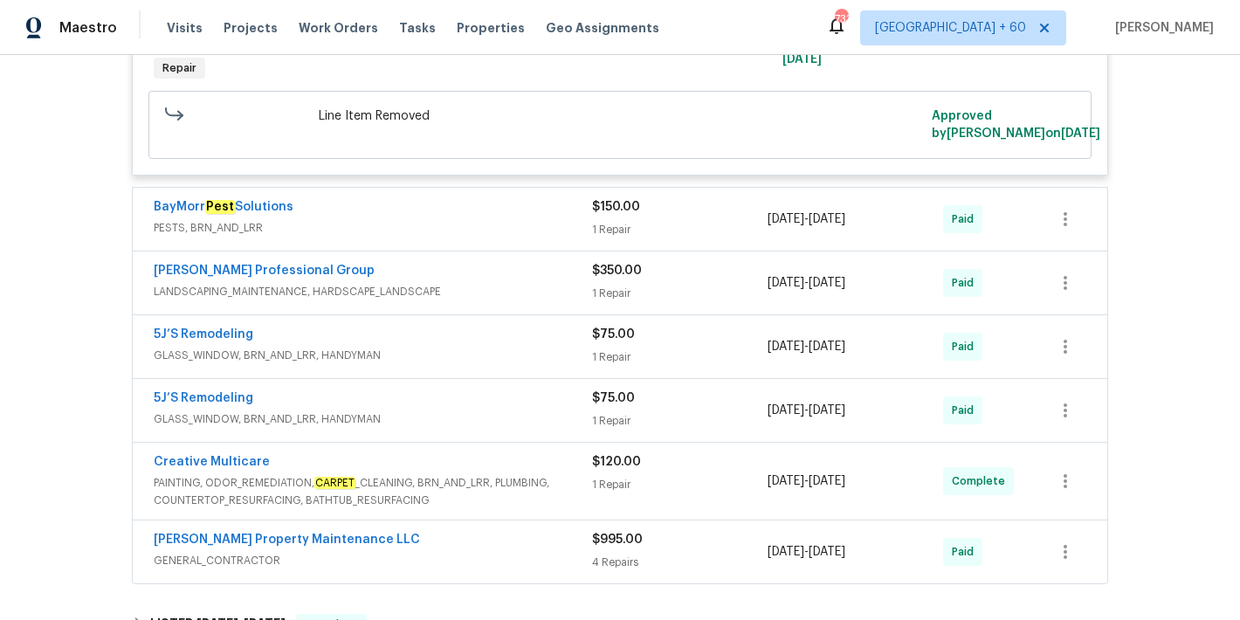
scroll to position [5008, 0]
click at [525, 220] on div "BayMorr Pest Solutions" at bounding box center [373, 209] width 438 height 21
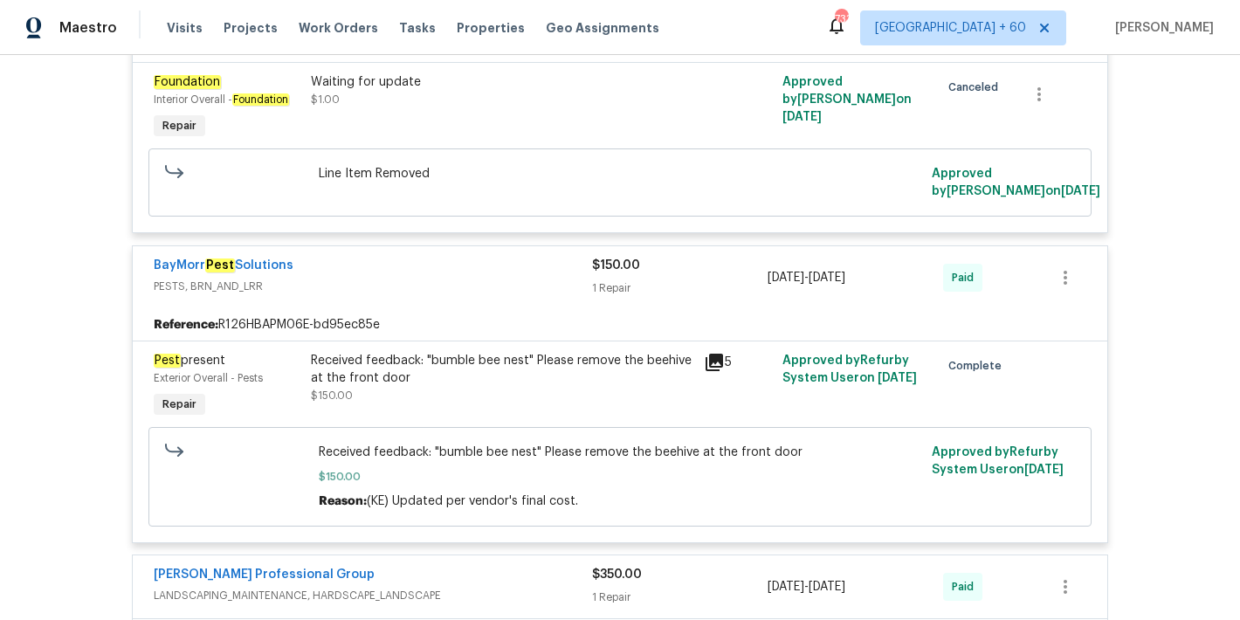
scroll to position [4928, 0]
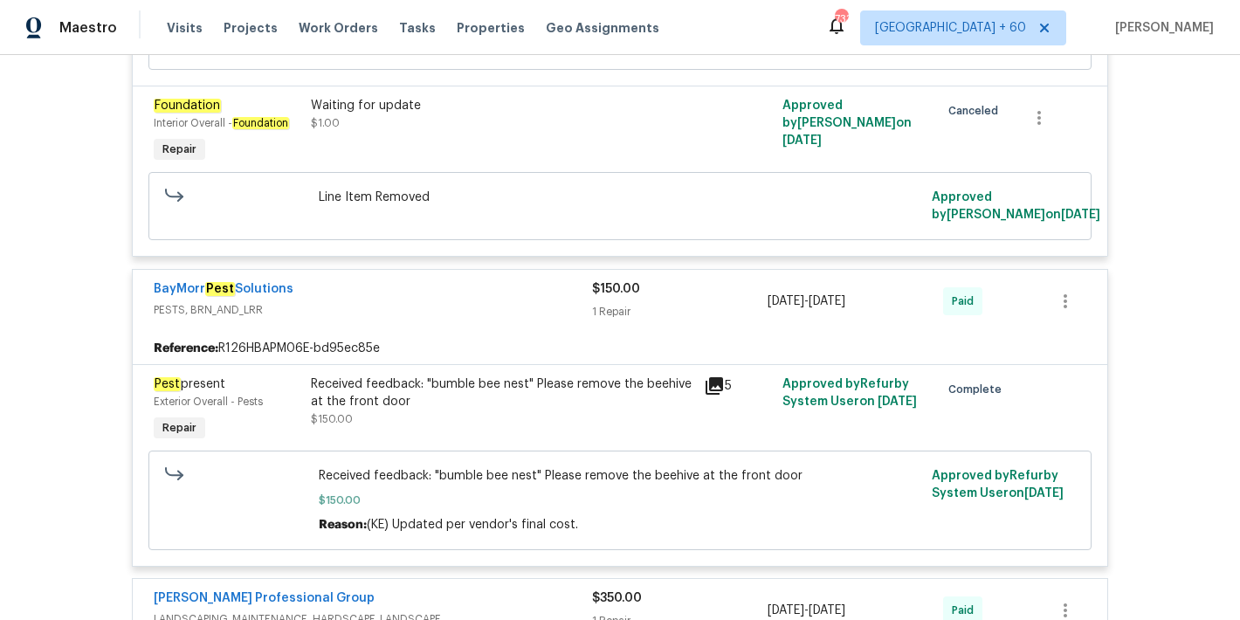
click at [396, 301] on div "BayMorr Pest Solutions" at bounding box center [373, 290] width 438 height 21
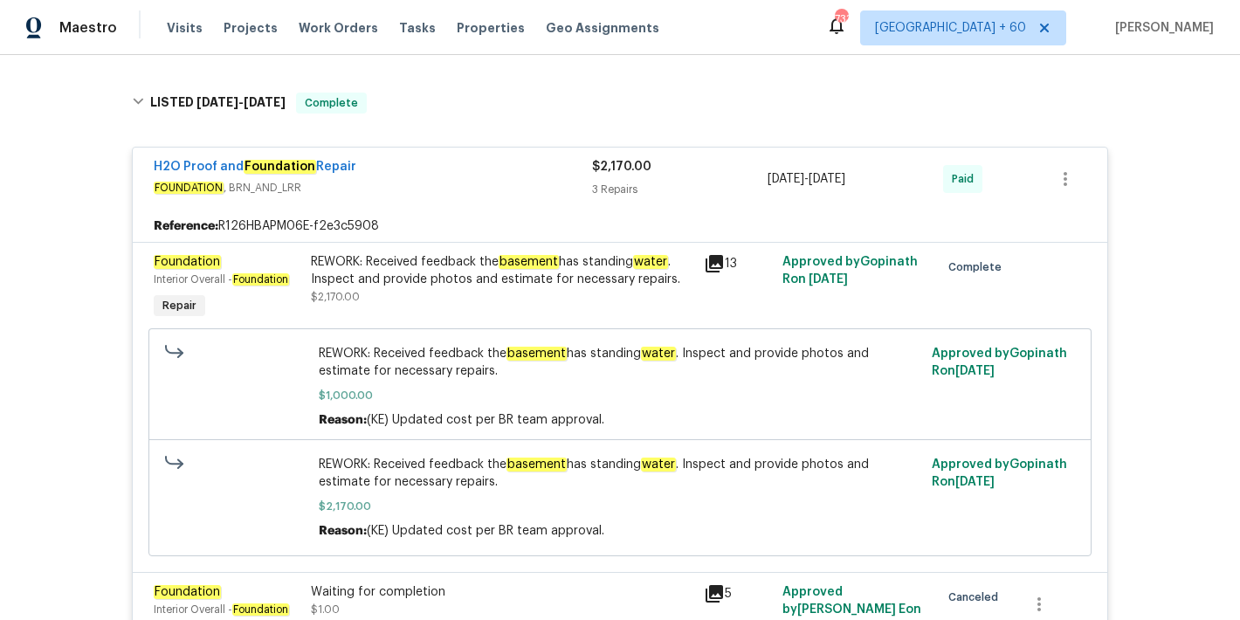
scroll to position [4232, 0]
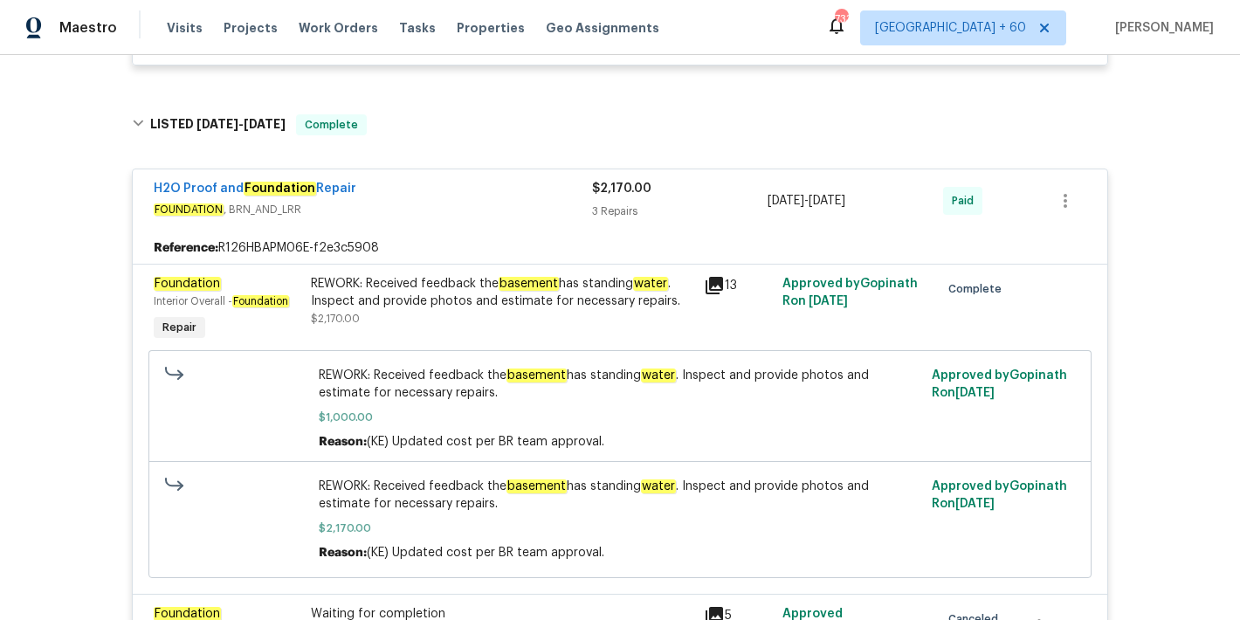
click at [502, 232] on div "H2O Proof and Foundation Repair FOUNDATION , BRN_AND_LRR $2,170.00 3 Repairs [D…" at bounding box center [620, 200] width 975 height 63
click at [484, 222] on div "H2O Proof and Foundation Repair FOUNDATION , BRN_AND_LRR" at bounding box center [373, 201] width 438 height 42
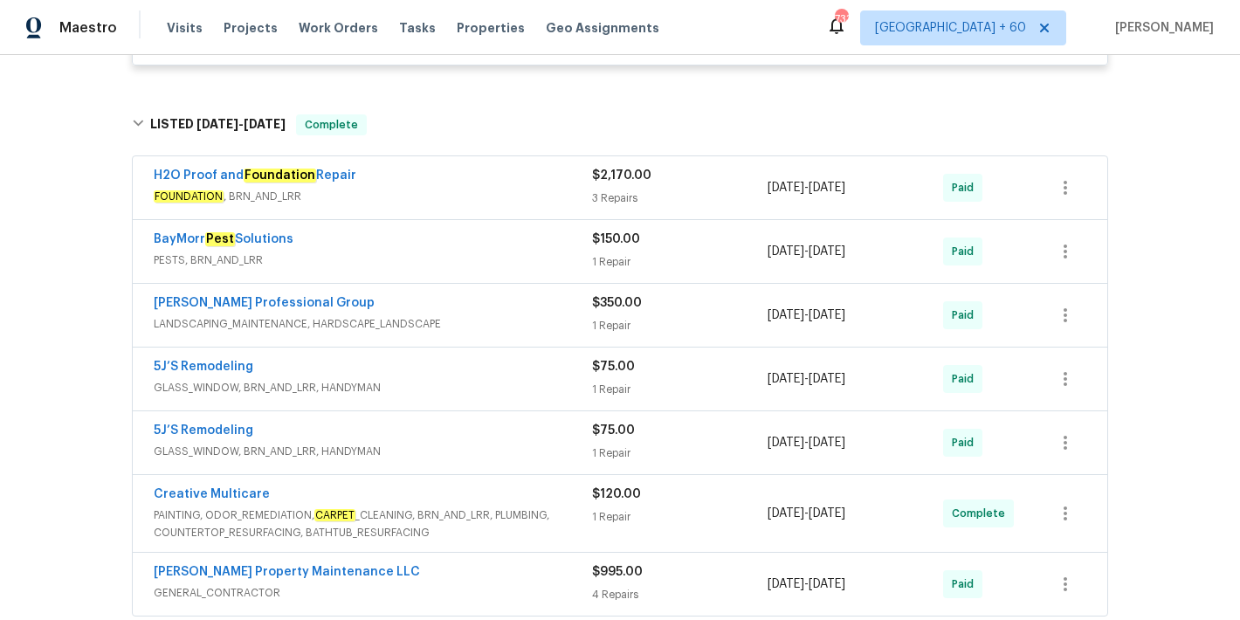
click at [499, 205] on span "FOUNDATION , BRN_AND_LRR" at bounding box center [373, 196] width 438 height 17
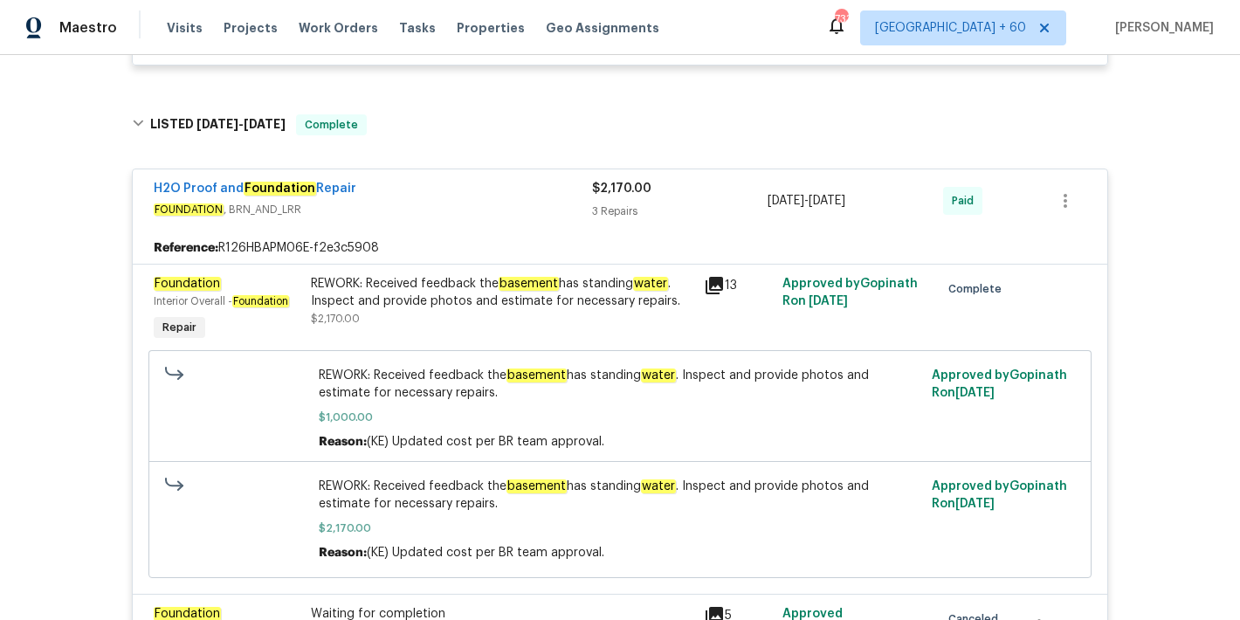
click at [587, 328] on div "REWORK: Received feedback the basement has standing water . Inspect and provide…" at bounding box center [502, 301] width 383 height 52
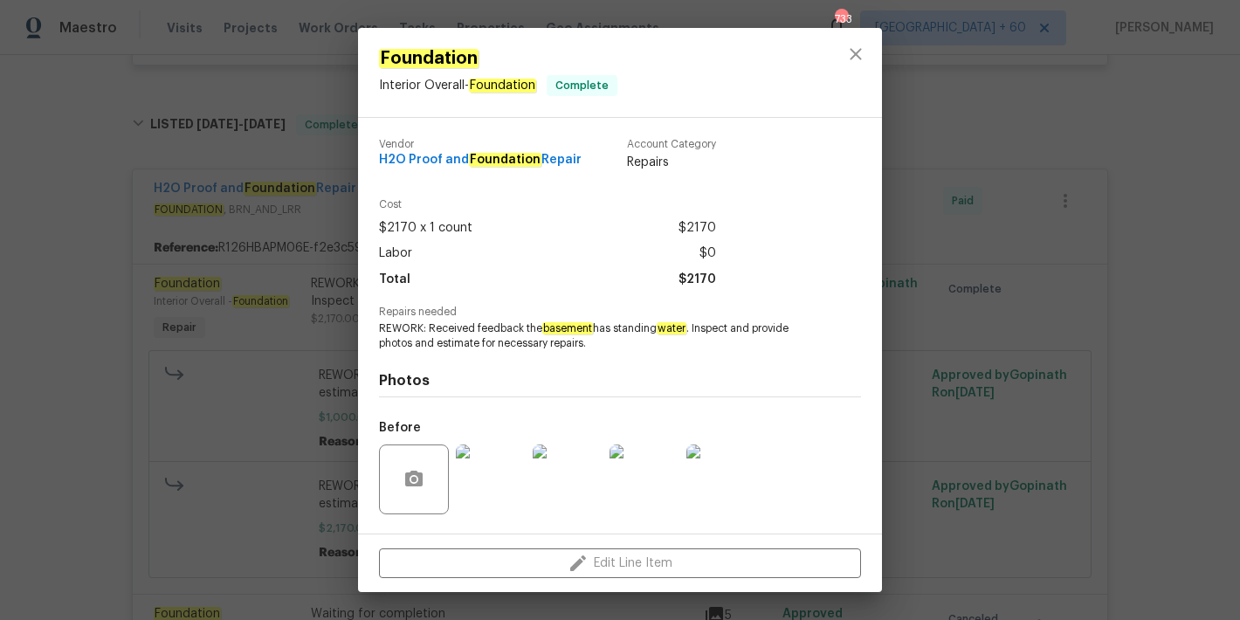
click at [1122, 180] on div "Foundation Interior Overall - Foundation Complete Vendor H2O Proof and Foundati…" at bounding box center [620, 310] width 1240 height 620
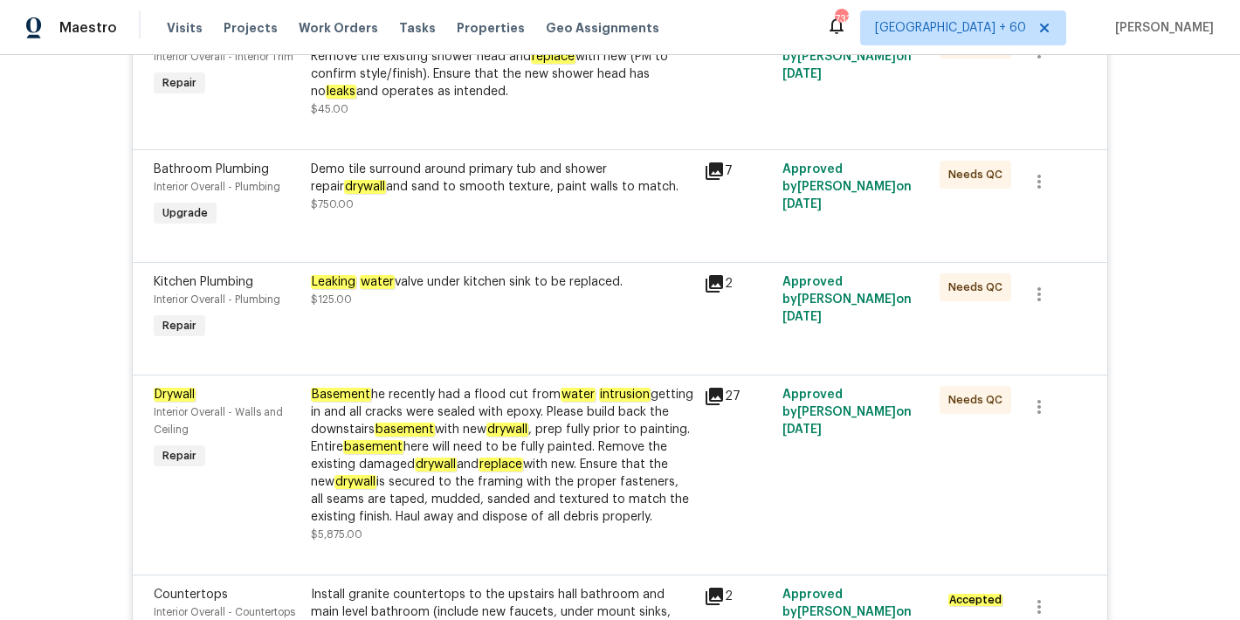
scroll to position [2205, 0]
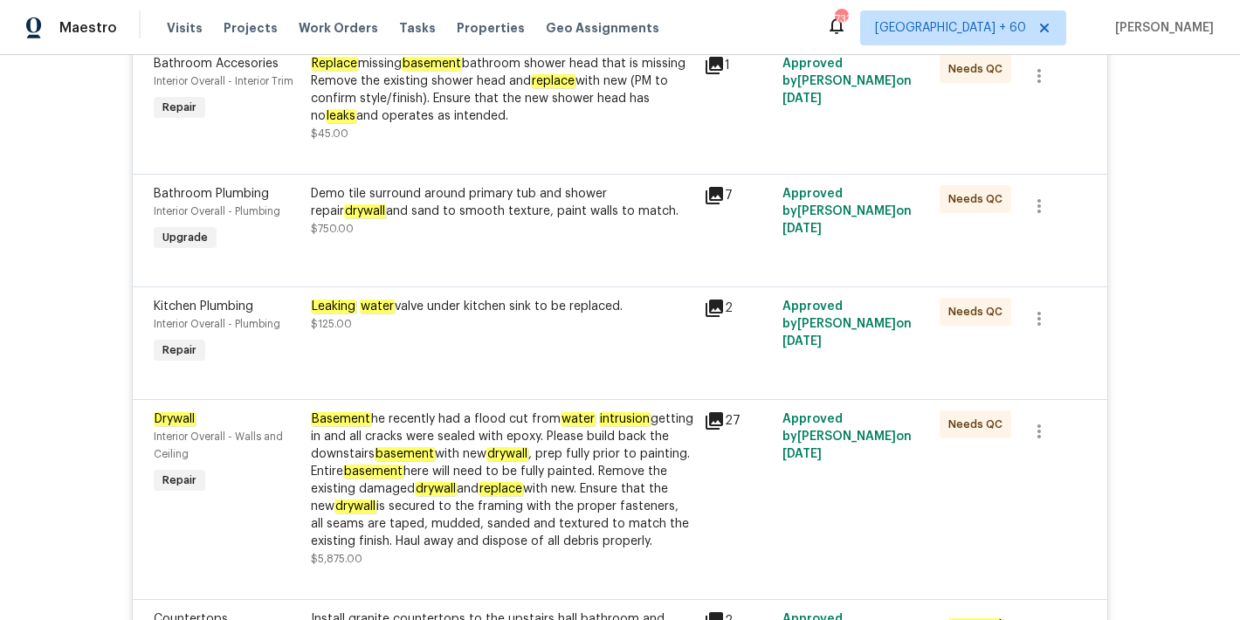
drag, startPoint x: 621, startPoint y: 330, endPoint x: 300, endPoint y: 334, distance: 320.6
click at [306, 334] on div "Leaking water valve under kitchen sink to be replaced. $125.00" at bounding box center [502, 333] width 393 height 80
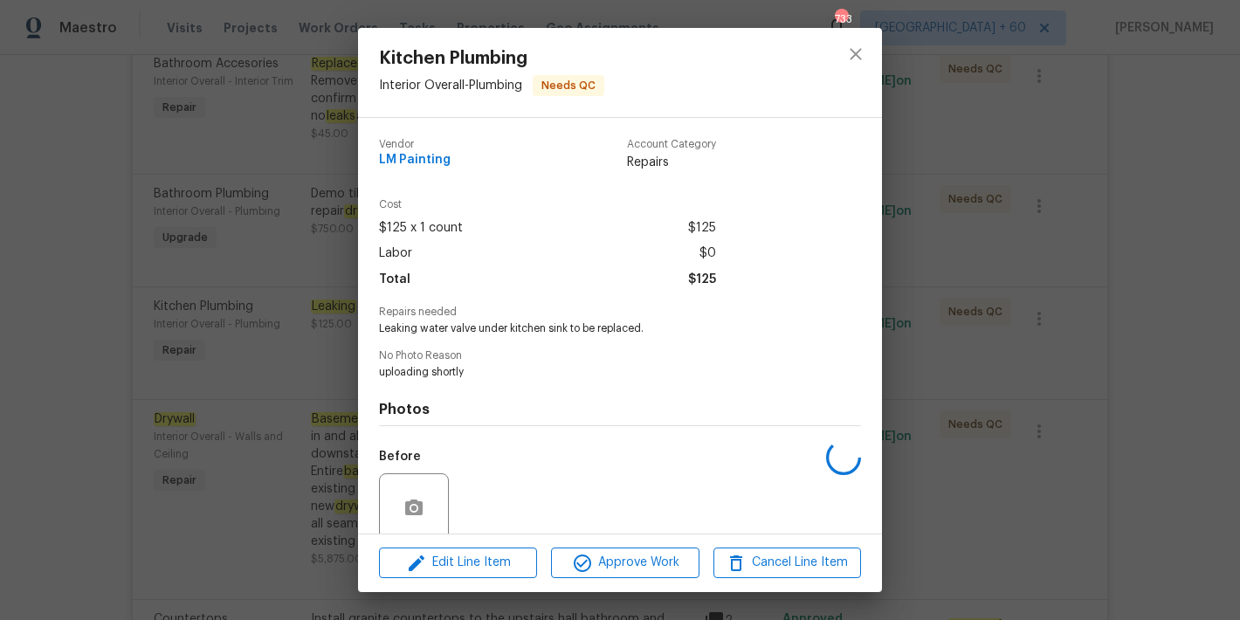
copy div "Leaking water valve under kitchen sink to be replaced."
click at [504, 327] on span "Leaking water valve under kitchen sink to be replaced." at bounding box center [596, 328] width 434 height 15
copy span "Leaking water valve under kitchen sink to be replaced."
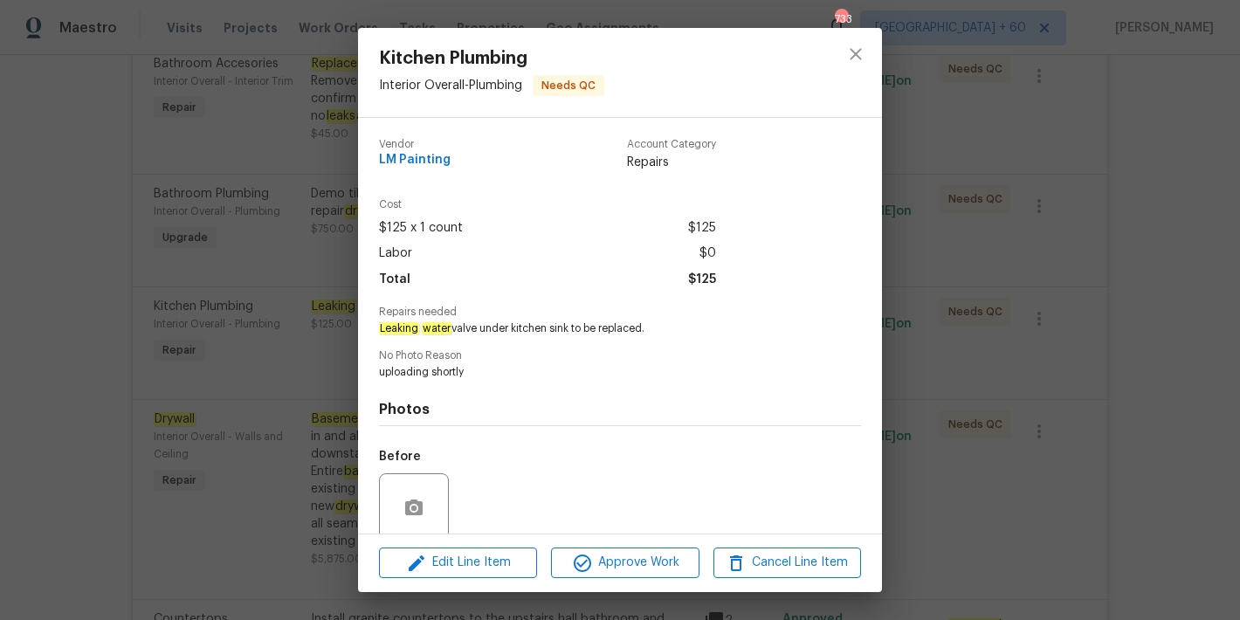
click at [1177, 279] on div "Kitchen Plumbing Interior Overall - Plumbing Needs QC Vendor LM Painting Accoun…" at bounding box center [620, 310] width 1240 height 620
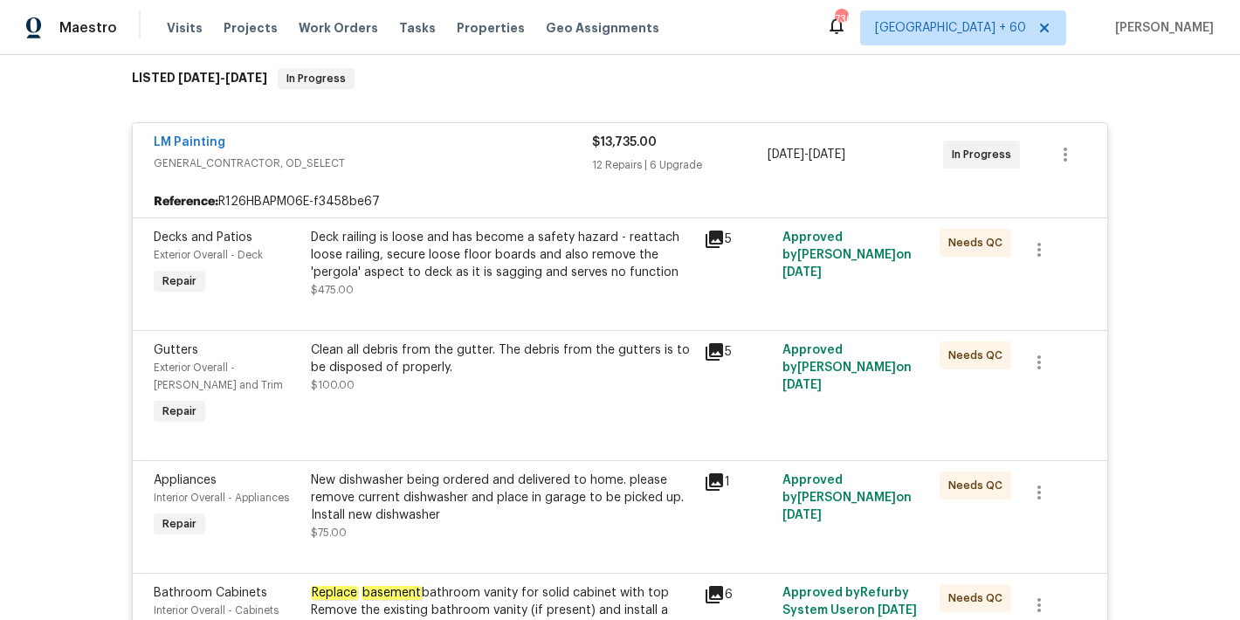
scroll to position [295, 0]
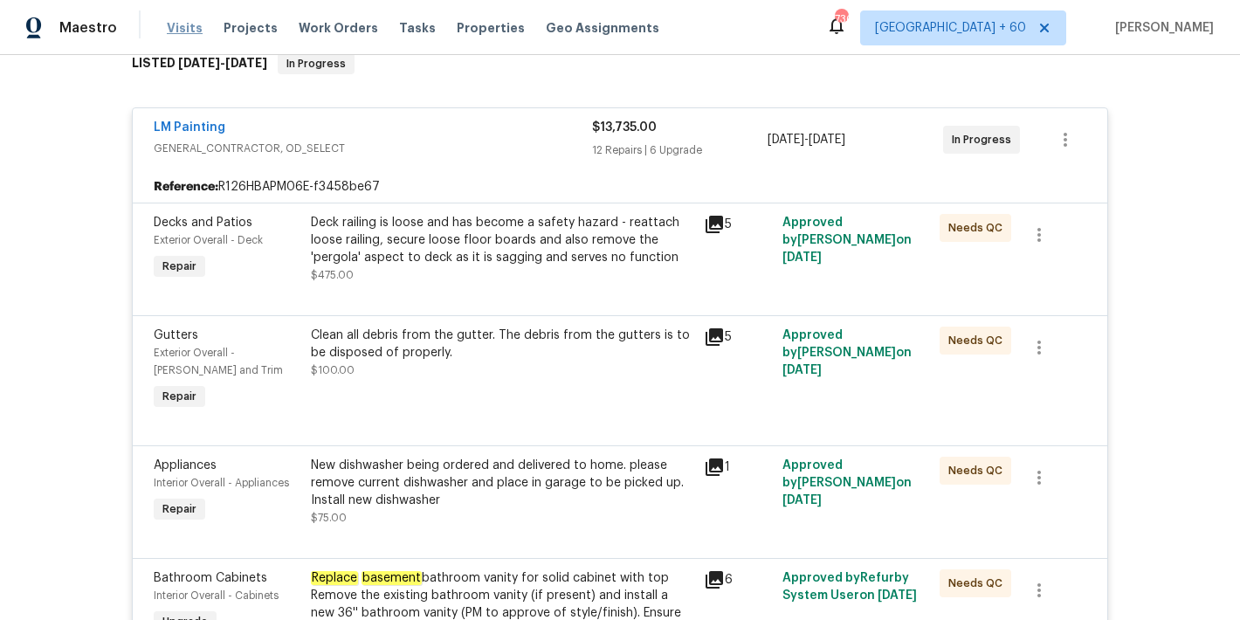
click at [178, 32] on span "Visits" at bounding box center [185, 27] width 36 height 17
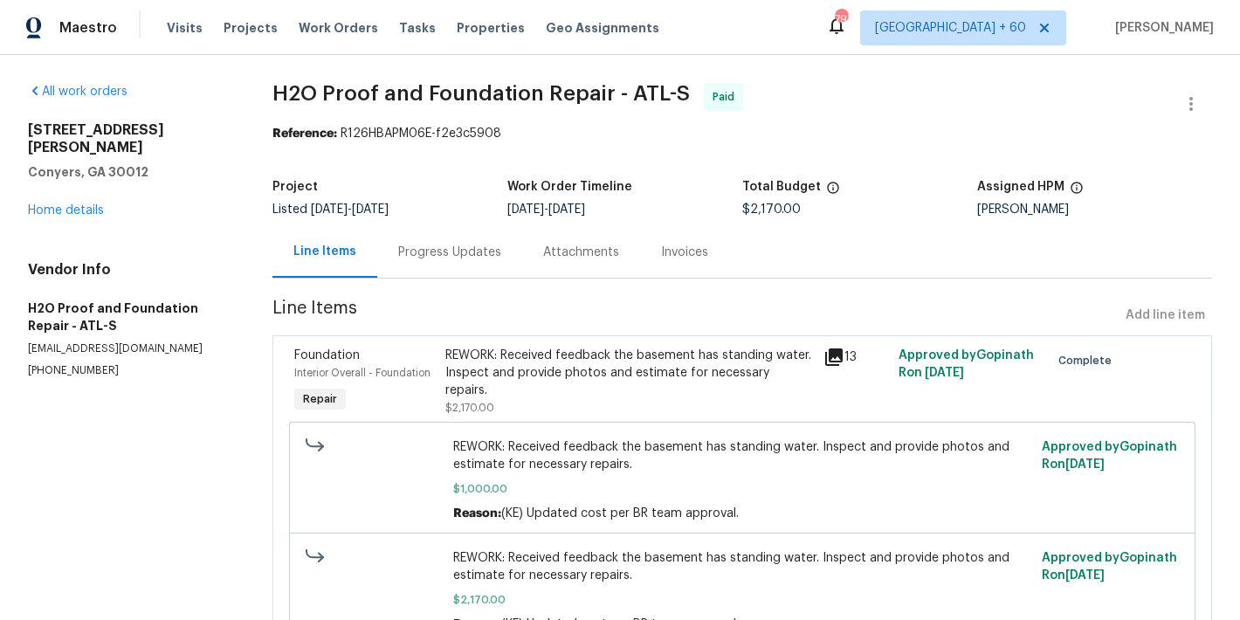
click at [681, 259] on div "Invoices" at bounding box center [684, 252] width 47 height 17
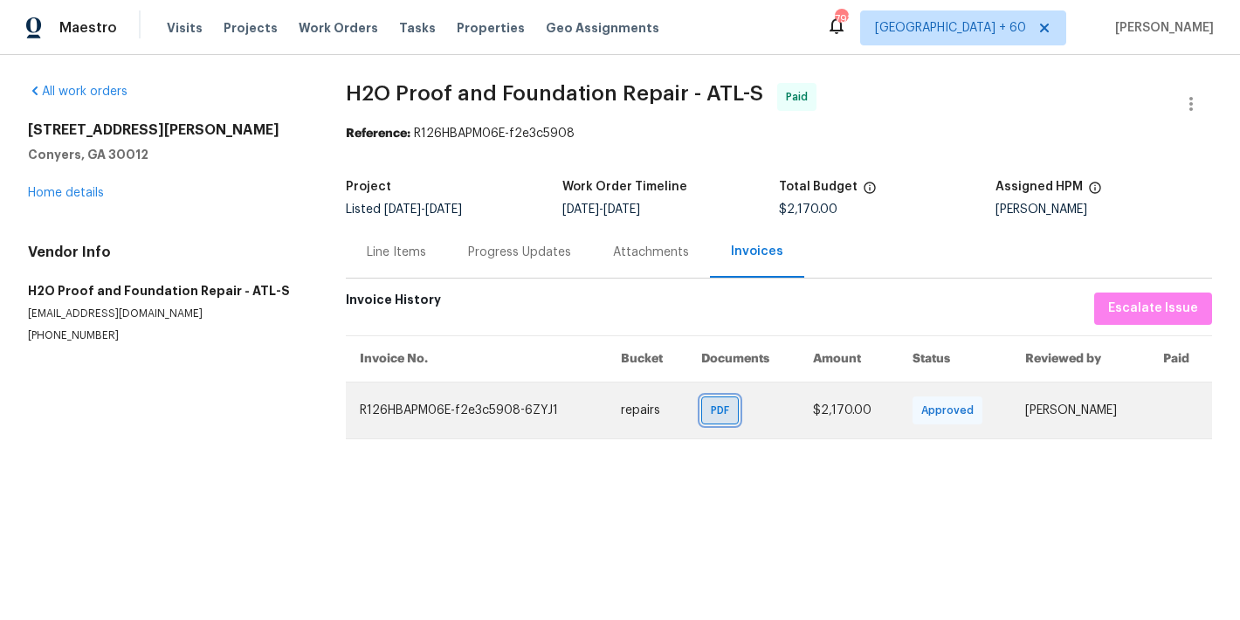
click at [711, 414] on span "PDF" at bounding box center [723, 410] width 25 height 17
